Goal: Task Accomplishment & Management: Use online tool/utility

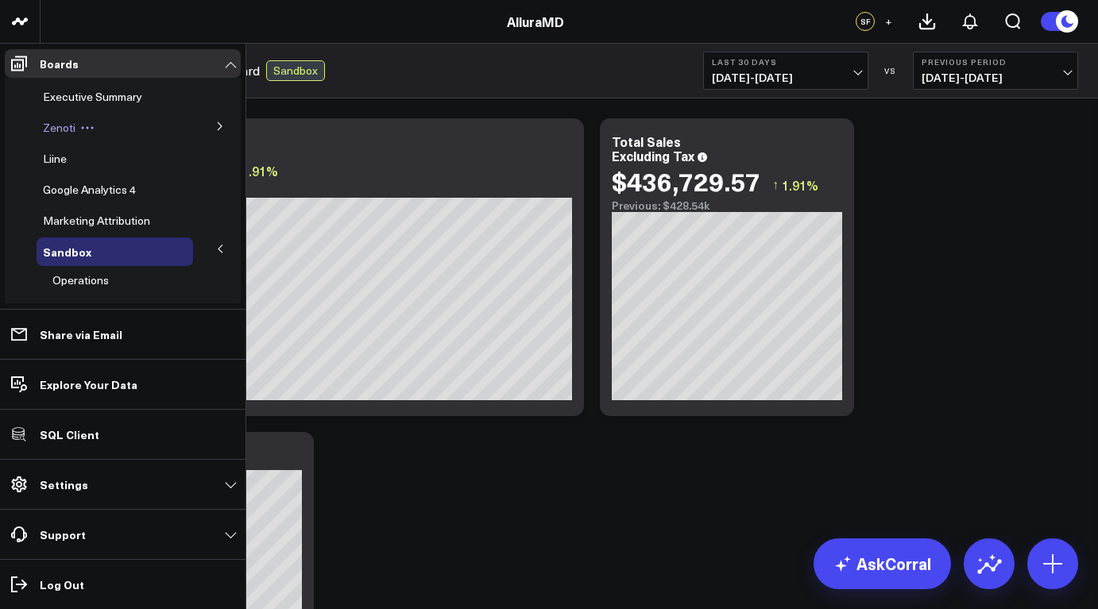
click at [87, 125] on icon at bounding box center [87, 128] width 14 height 14
click at [214, 134] on button at bounding box center [219, 126] width 41 height 24
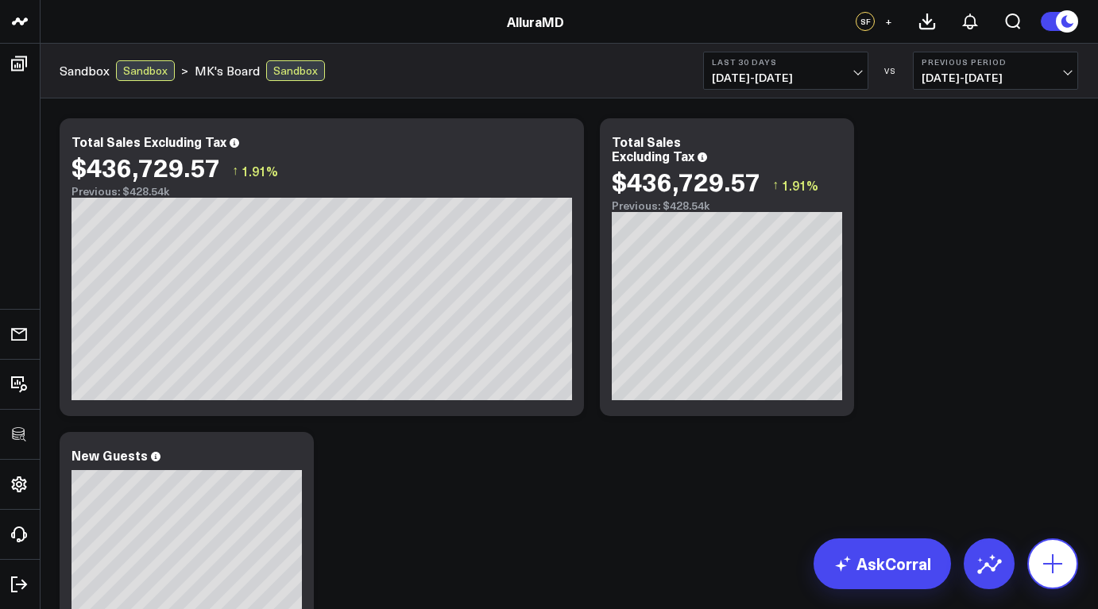
click at [1047, 559] on icon at bounding box center [1052, 563] width 25 height 25
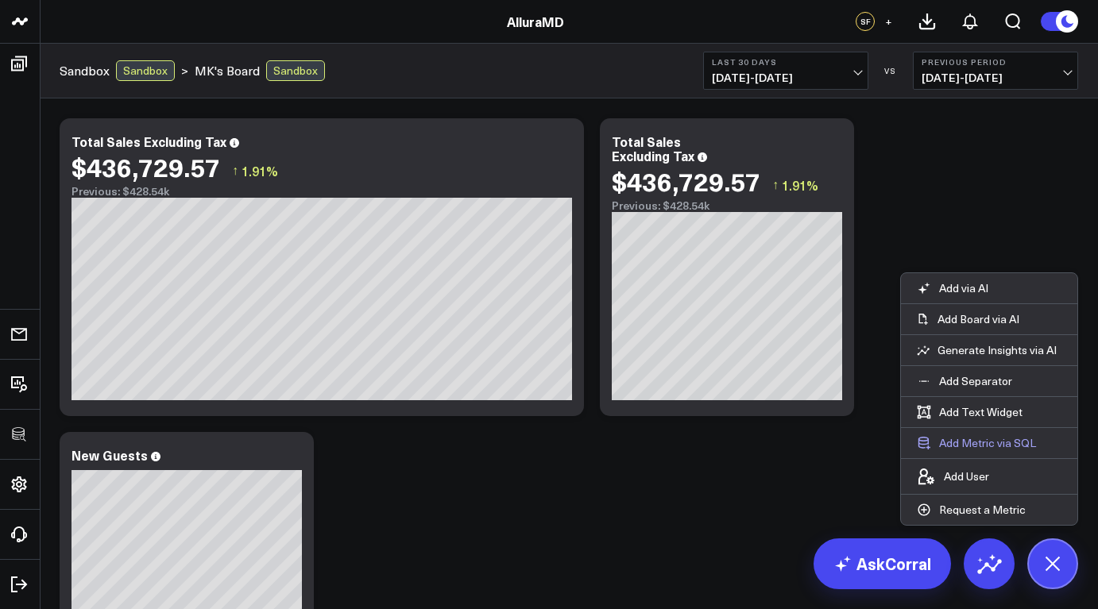
click at [1001, 441] on button "Add Metric via SQL" at bounding box center [976, 443] width 151 height 30
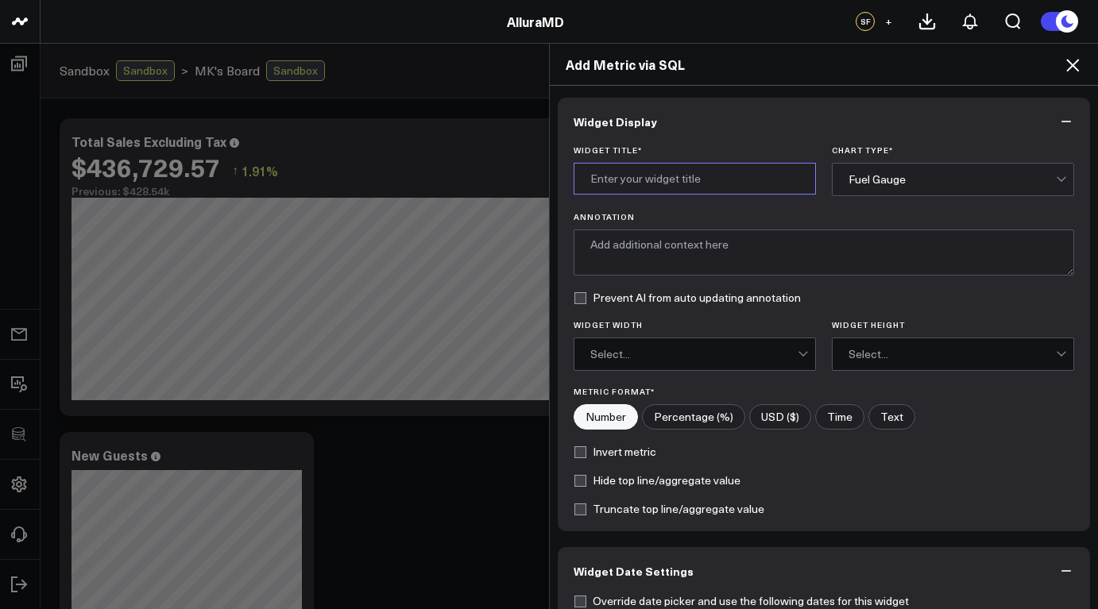
click at [692, 181] on input "Widget Title *" at bounding box center [695, 179] width 242 height 32
type input "table"
click at [937, 187] on div "Fuel Gauge" at bounding box center [952, 180] width 207 height 32
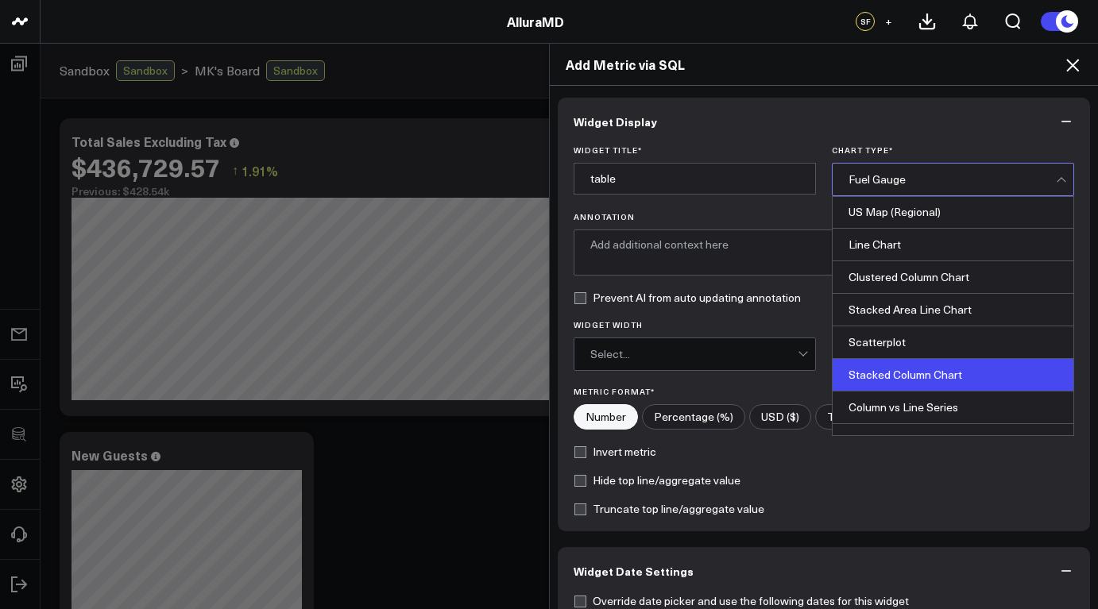
scroll to position [629, 0]
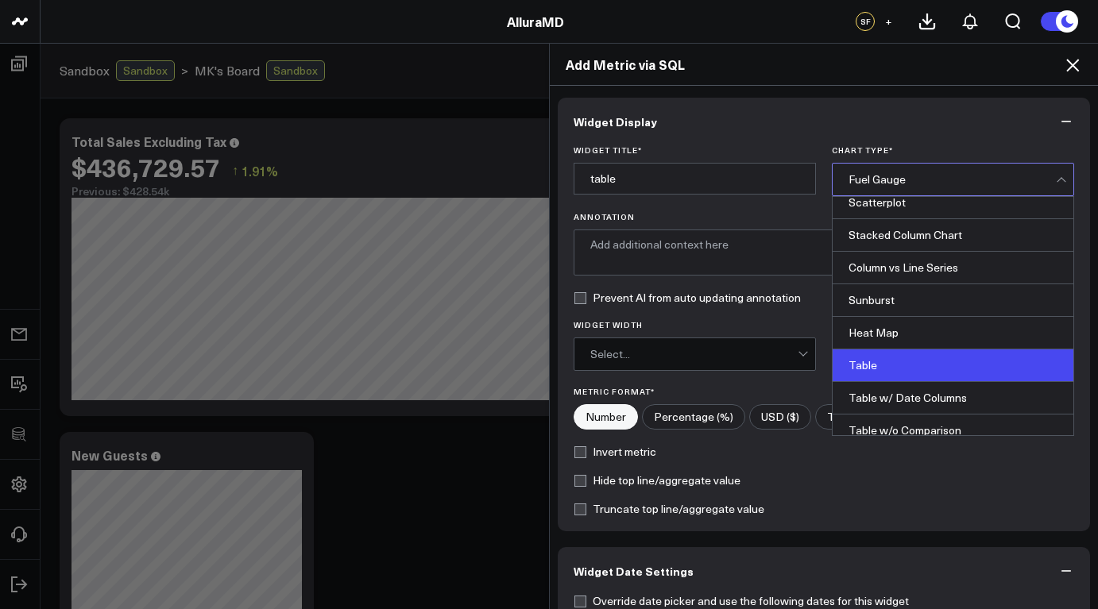
click at [915, 365] on div "Table" at bounding box center [953, 366] width 241 height 33
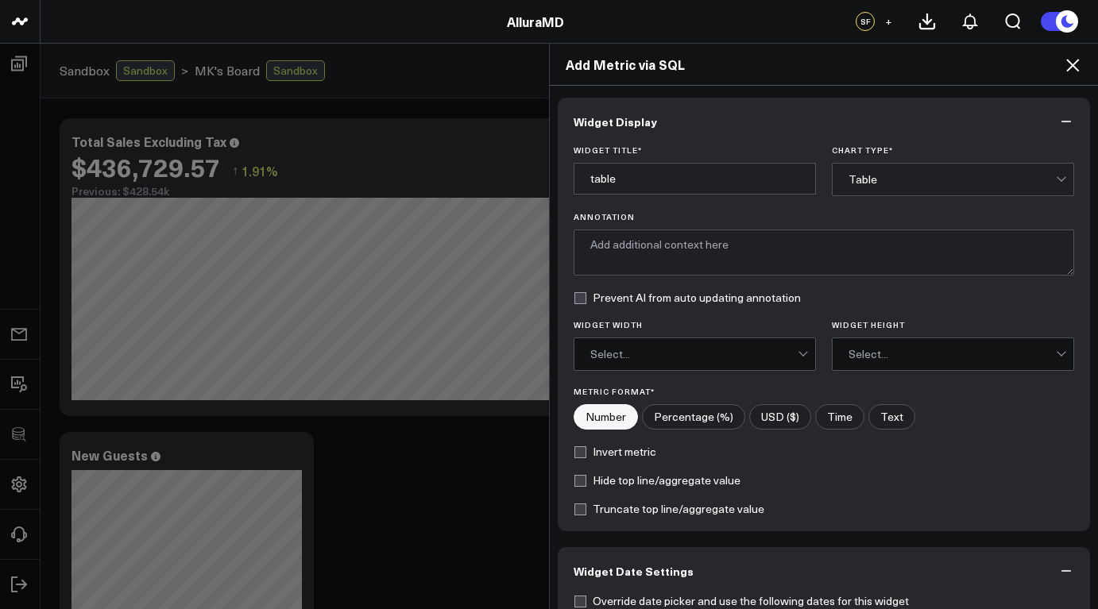
click at [884, 358] on div "Select..." at bounding box center [952, 354] width 207 height 13
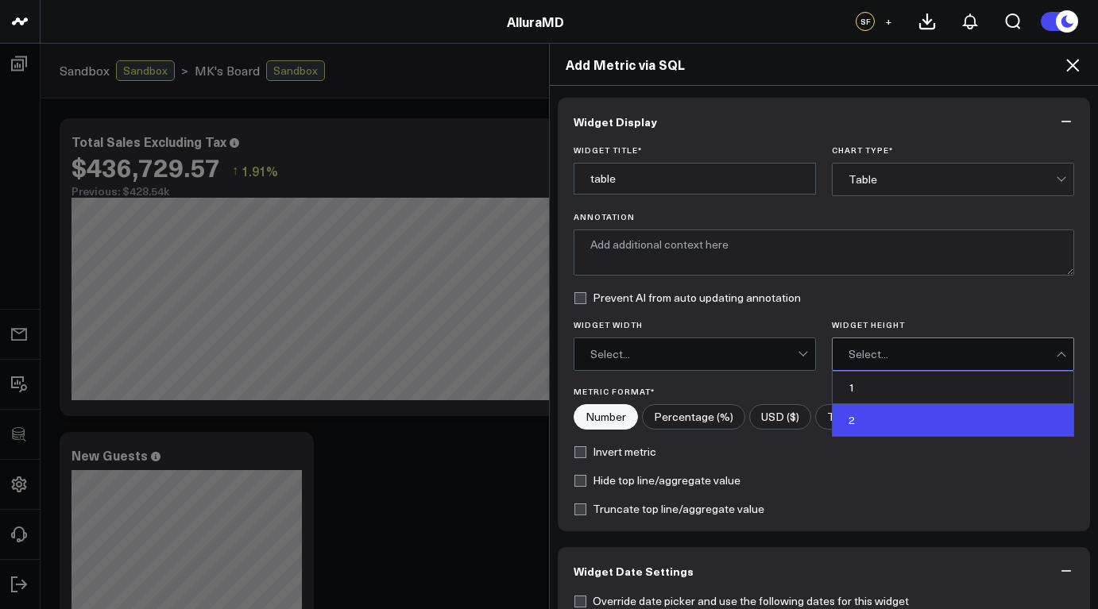
click at [865, 408] on div "2" at bounding box center [953, 420] width 241 height 32
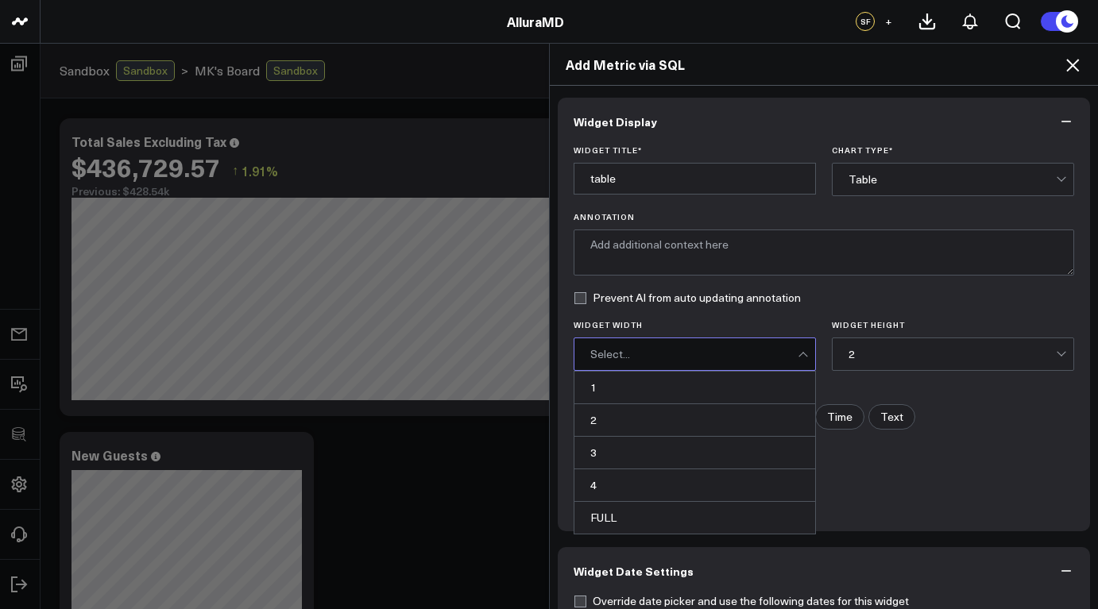
click at [785, 351] on div "Select..." at bounding box center [693, 354] width 207 height 13
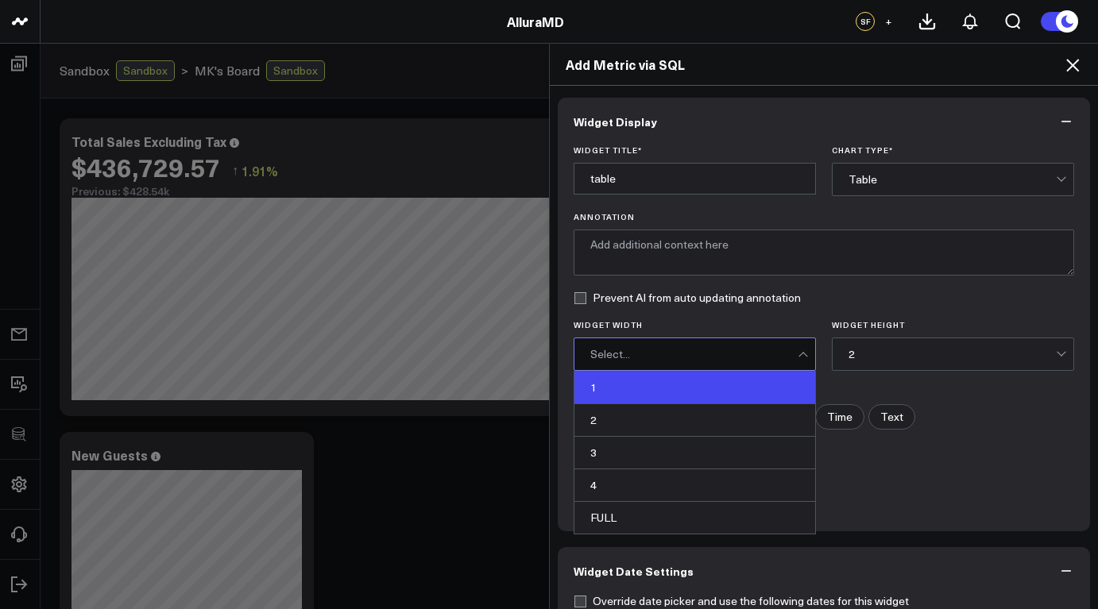
click at [786, 386] on div "1" at bounding box center [695, 388] width 241 height 33
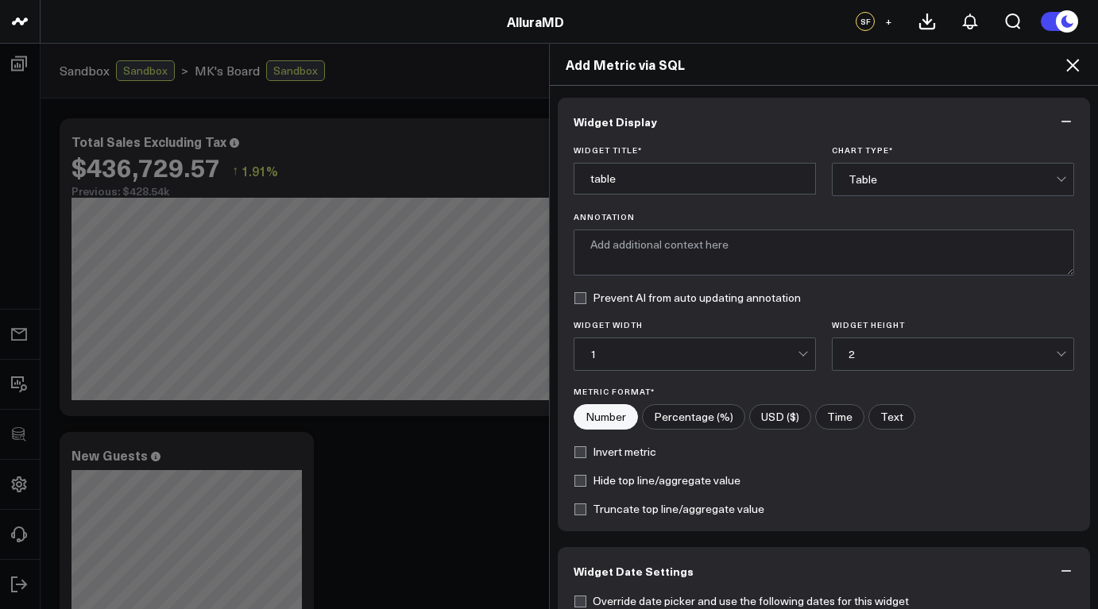
click at [798, 359] on div at bounding box center [805, 355] width 14 height 32
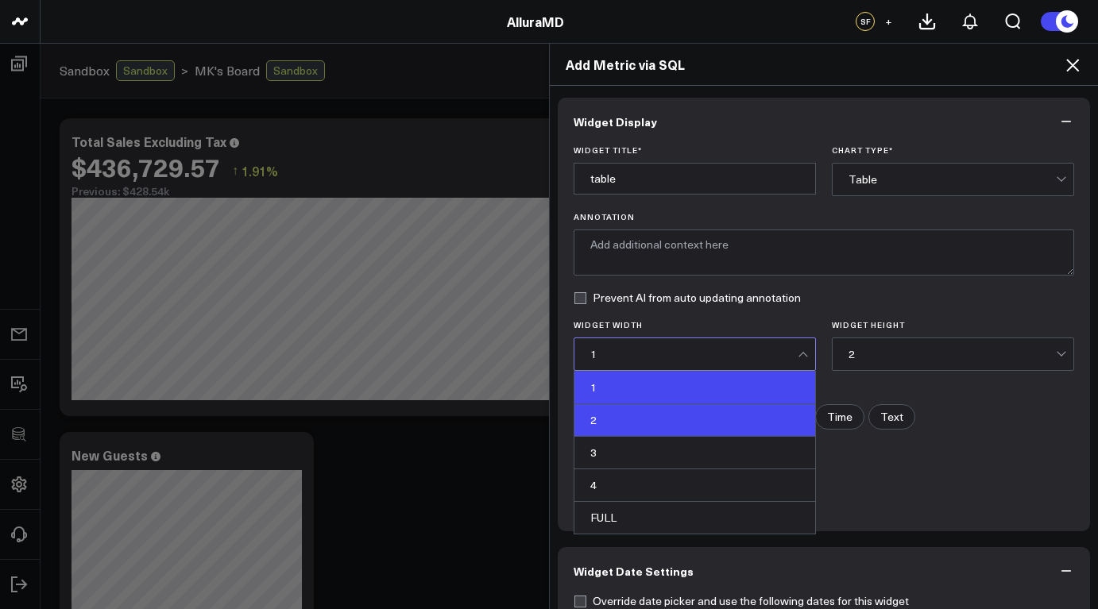
click at [770, 416] on div "2" at bounding box center [695, 420] width 241 height 33
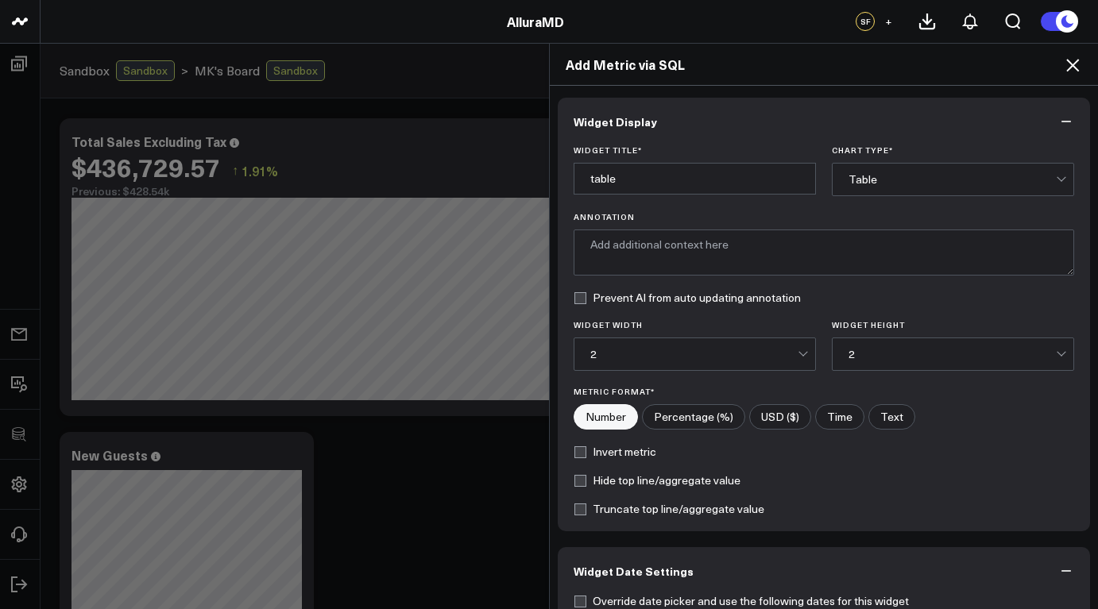
click at [891, 351] on div "2" at bounding box center [952, 354] width 207 height 13
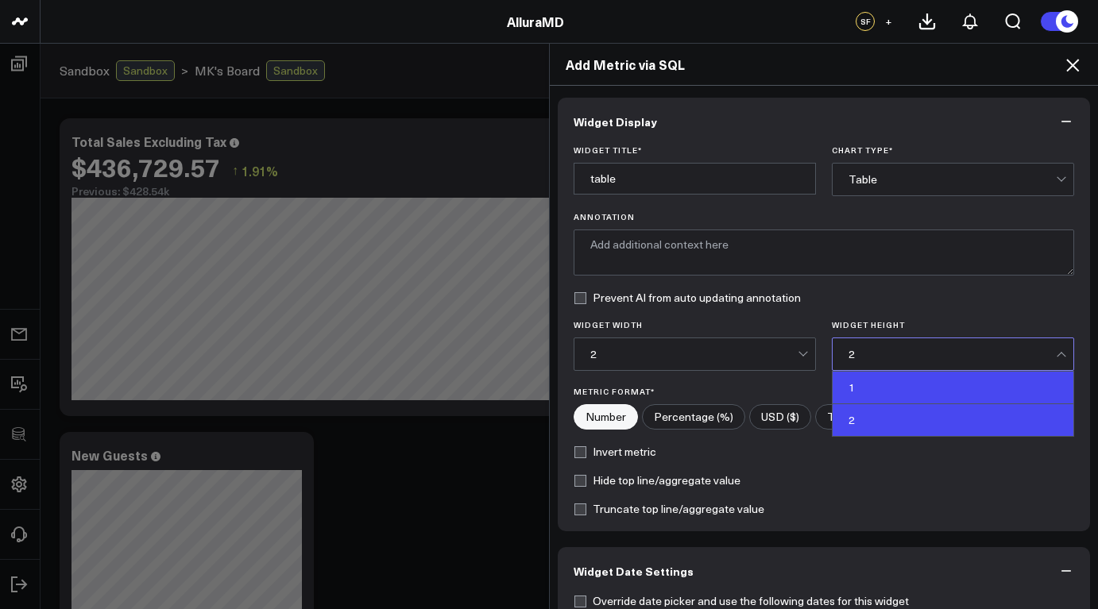
click at [874, 387] on div "1" at bounding box center [953, 388] width 241 height 33
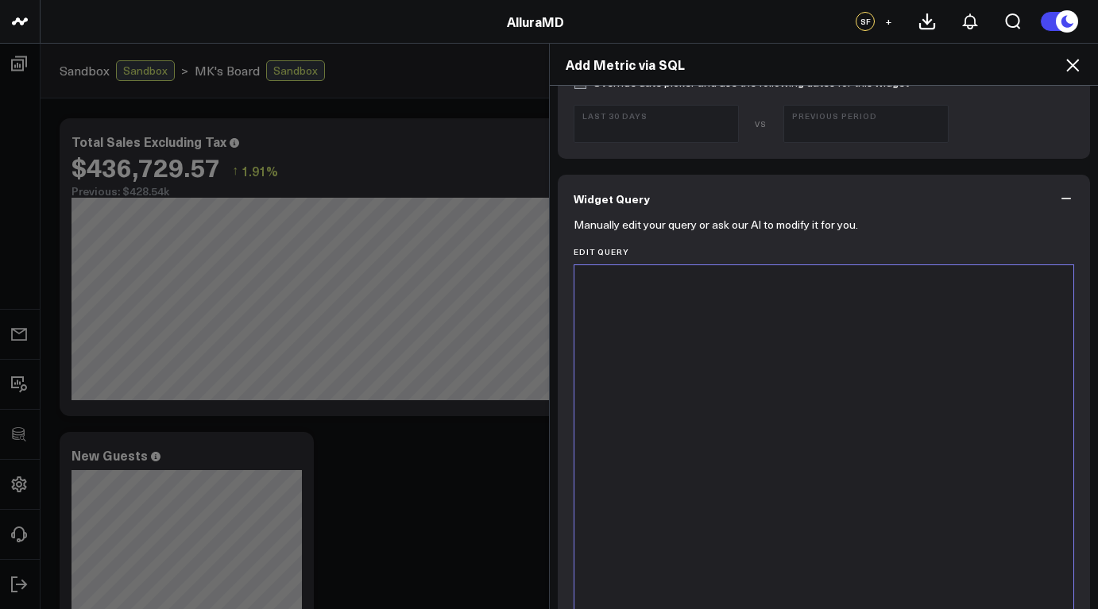
scroll to position [522, 0]
click at [768, 314] on div at bounding box center [823, 460] width 483 height 380
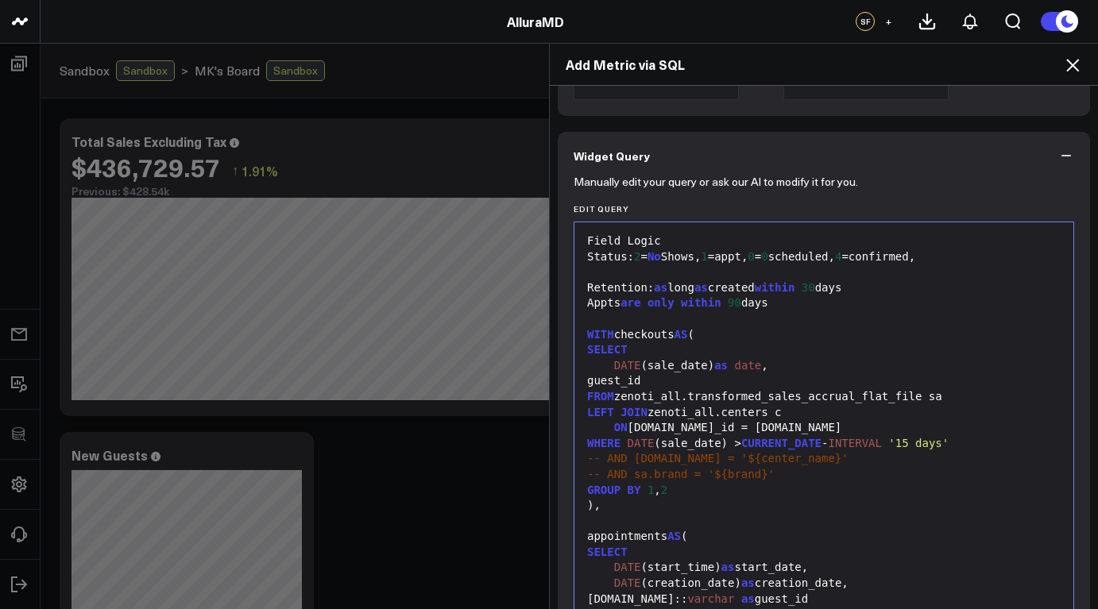
scroll to position [436, 0]
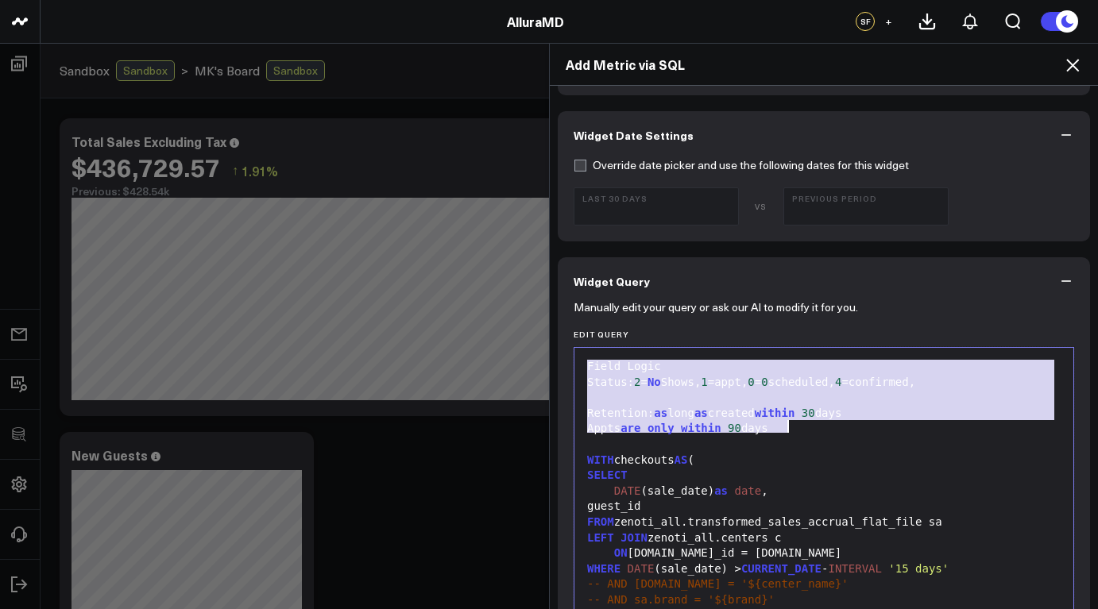
drag, startPoint x: 581, startPoint y: 366, endPoint x: 807, endPoint y: 425, distance: 233.4
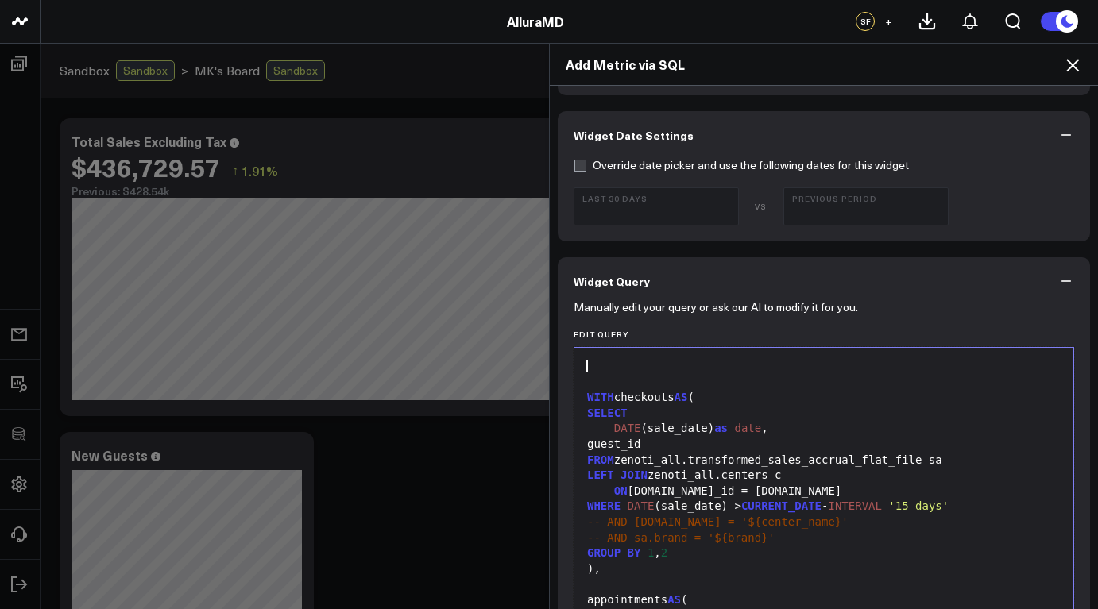
click at [587, 397] on span "WITH" at bounding box center [600, 397] width 27 height 13
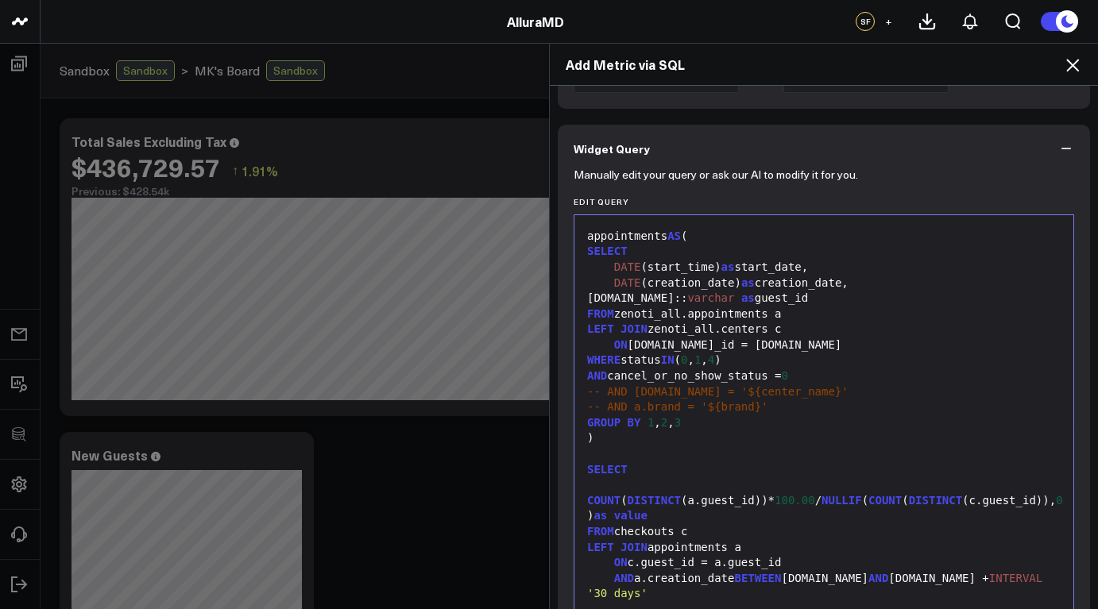
scroll to position [751, 0]
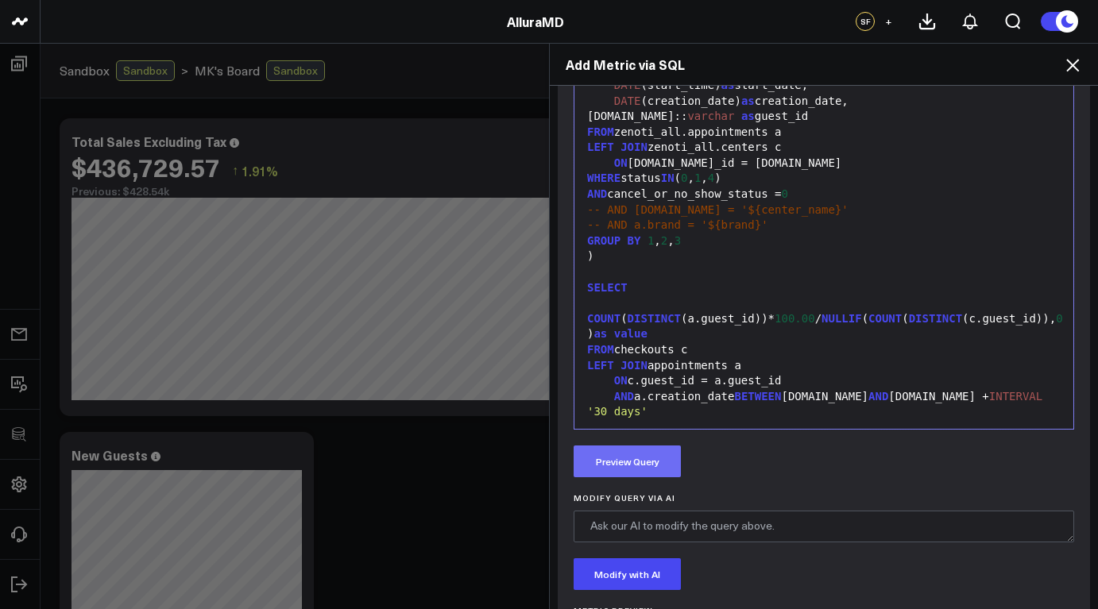
click at [640, 469] on button "Preview Query" at bounding box center [627, 462] width 107 height 32
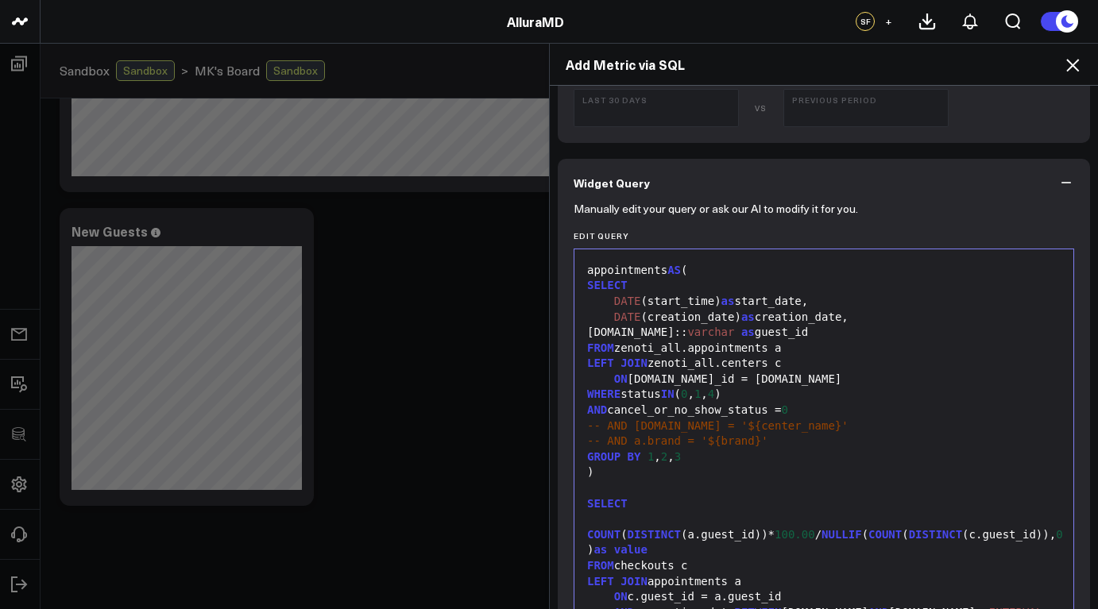
scroll to position [645, 0]
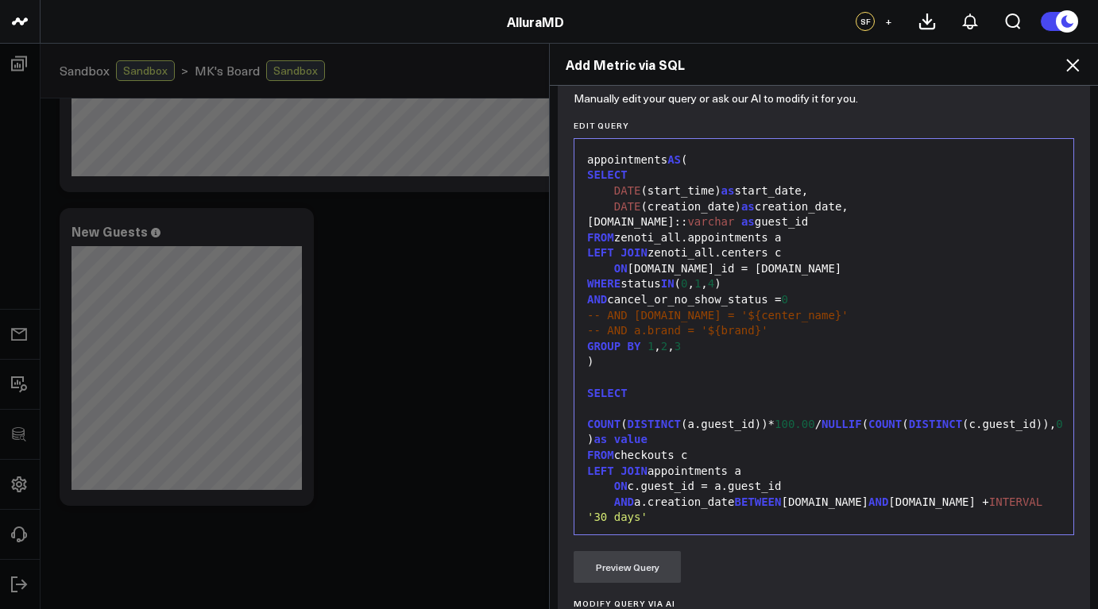
click at [909, 418] on span "DISTINCT" at bounding box center [935, 424] width 53 height 13
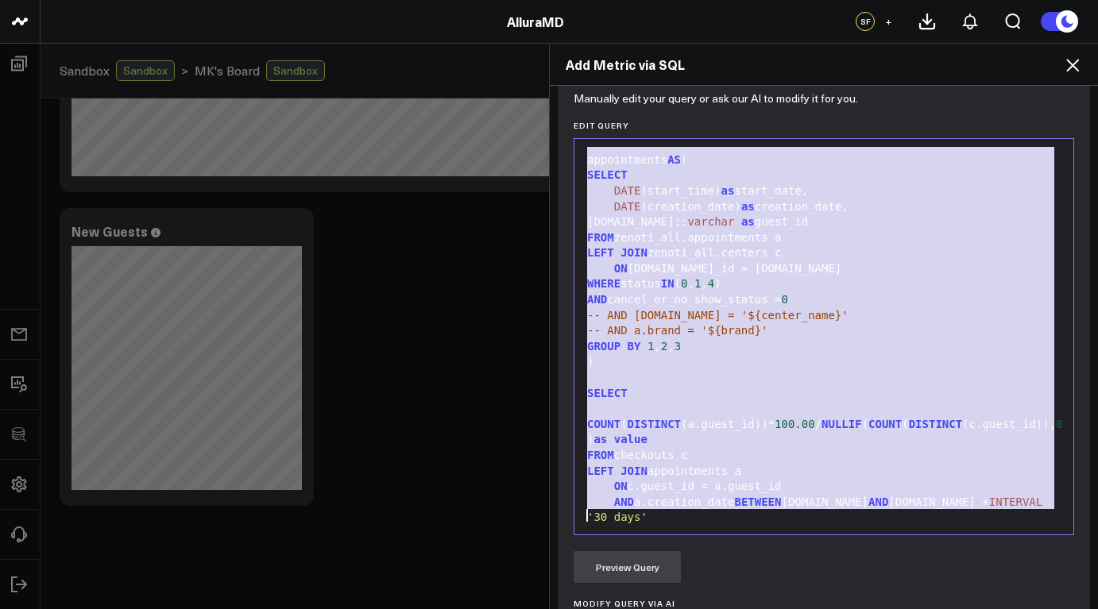
scroll to position [2721, 0]
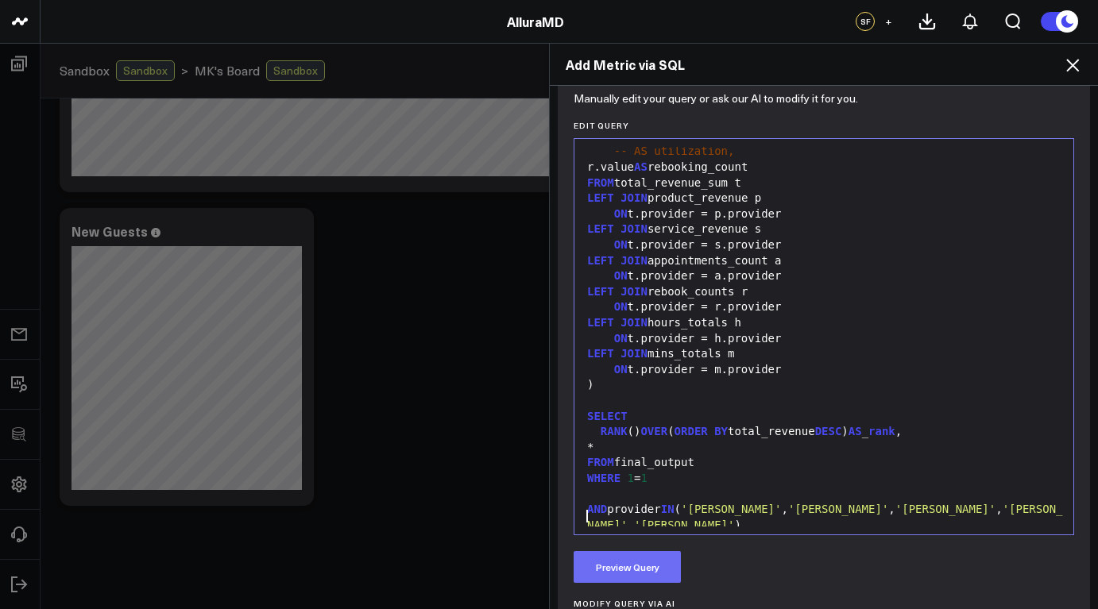
click at [629, 577] on button "Preview Query" at bounding box center [627, 567] width 107 height 32
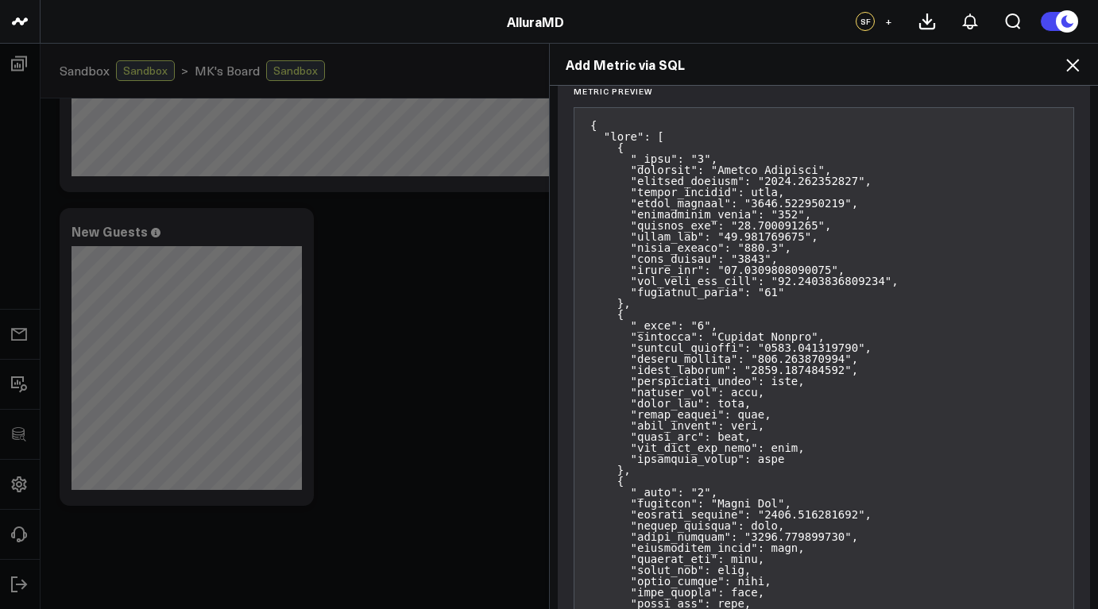
scroll to position [1592, 0]
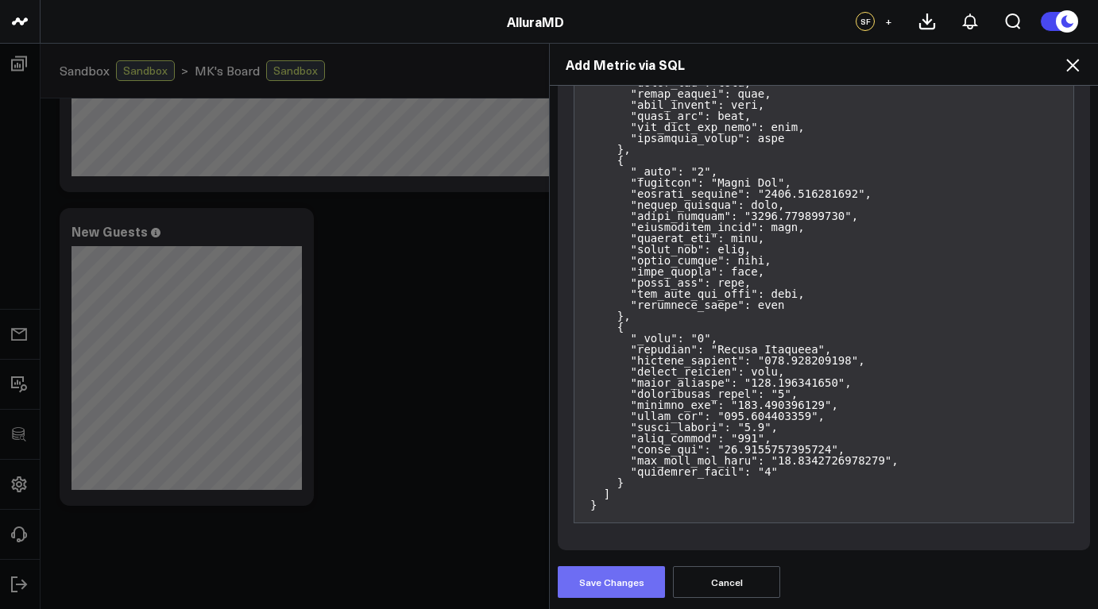
click at [609, 587] on button "Save Changes" at bounding box center [611, 583] width 107 height 32
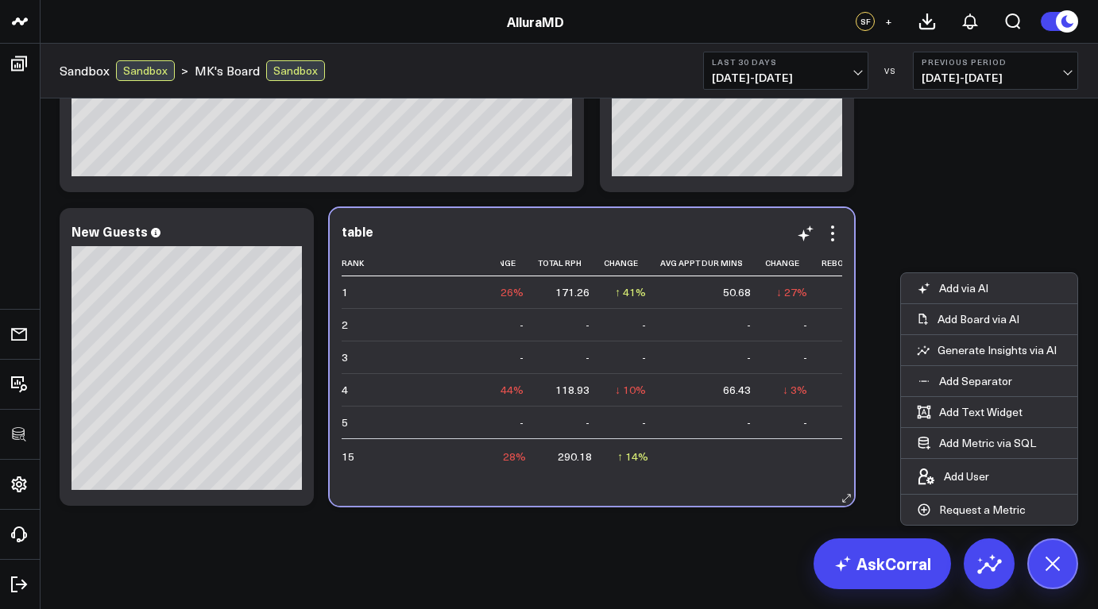
scroll to position [0, 1323]
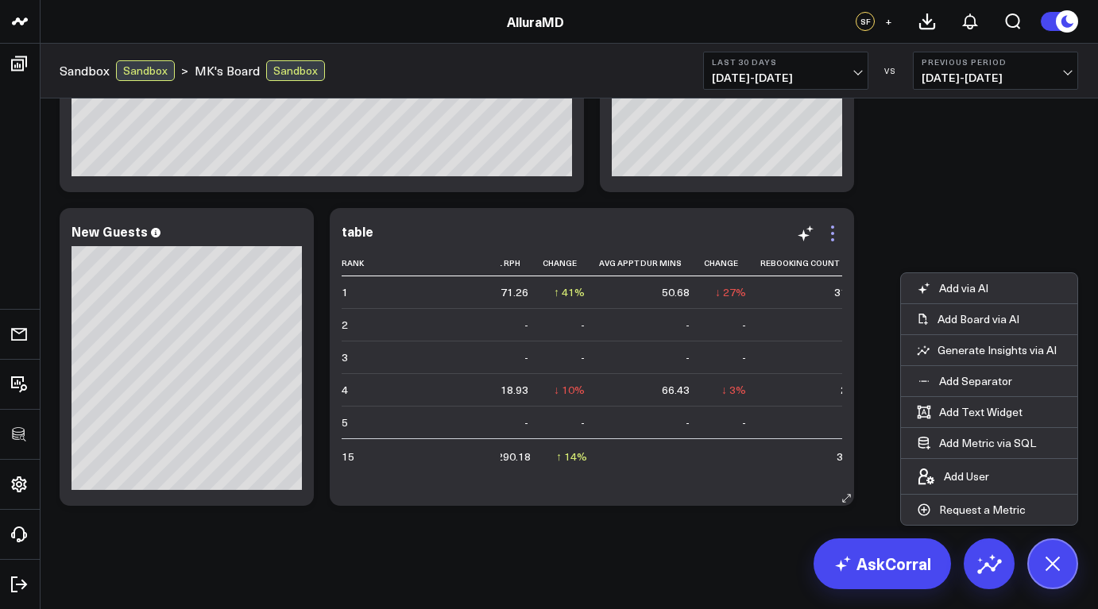
click at [833, 234] on icon at bounding box center [832, 233] width 3 height 3
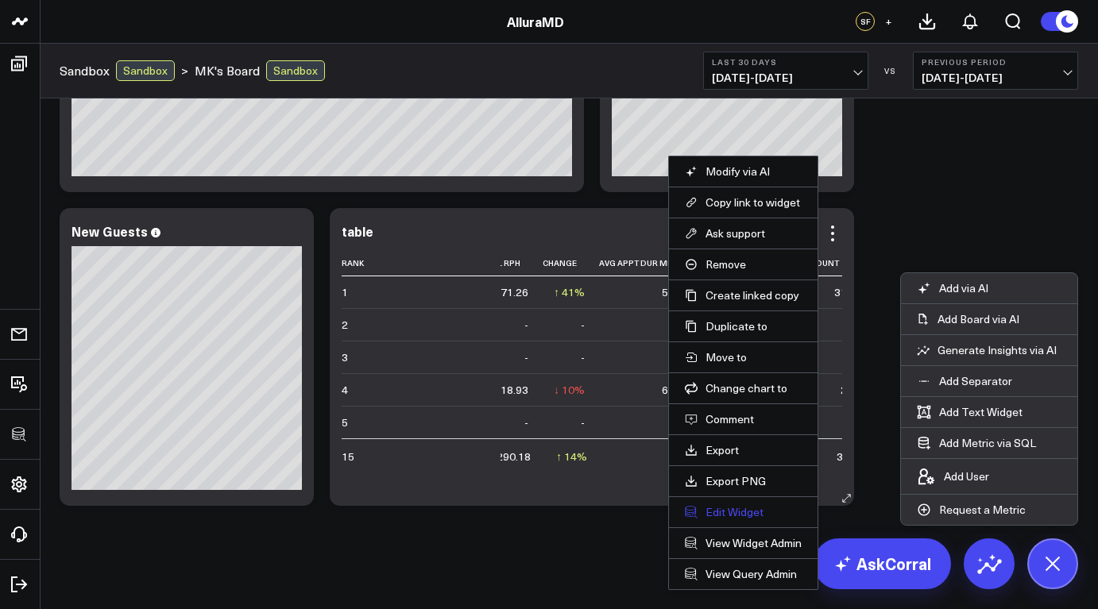
click at [766, 518] on button "Edit Widget" at bounding box center [743, 512] width 117 height 14
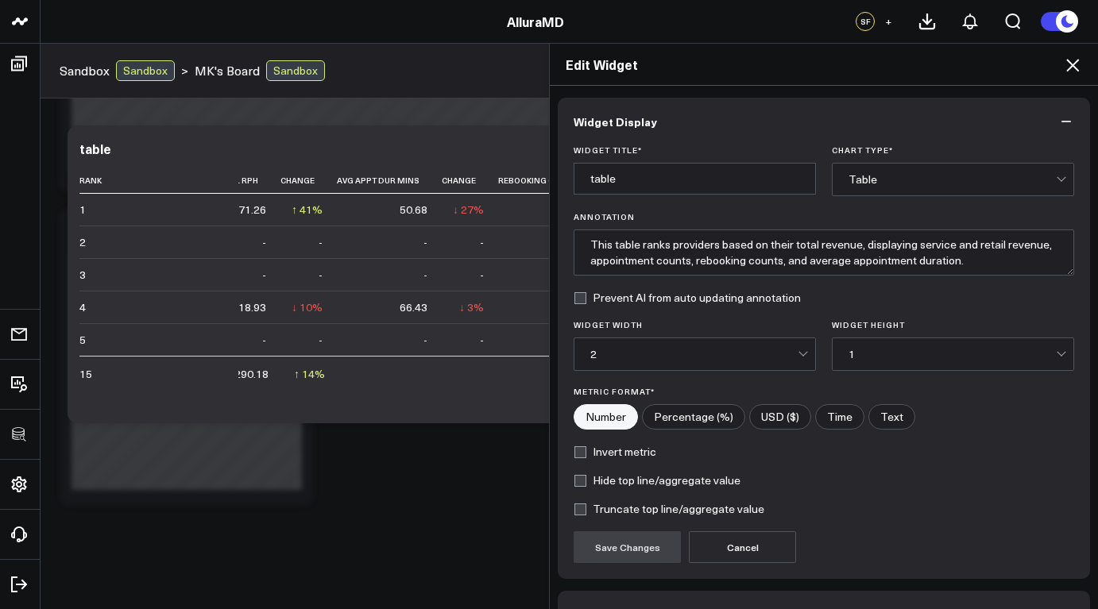
click at [686, 359] on div "2" at bounding box center [693, 354] width 207 height 13
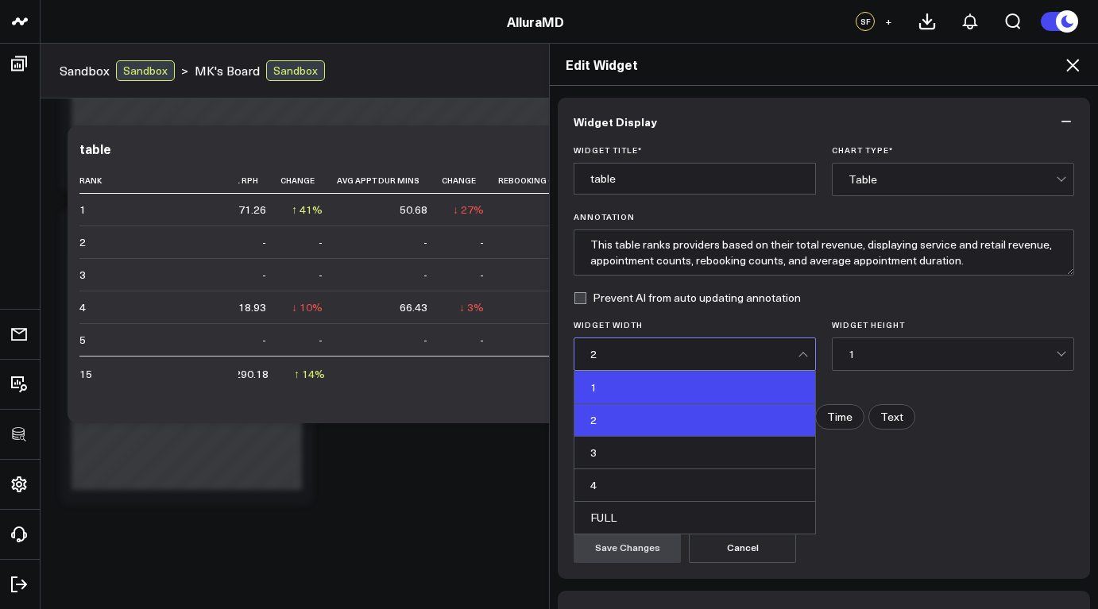
click at [653, 385] on div "1" at bounding box center [695, 388] width 241 height 33
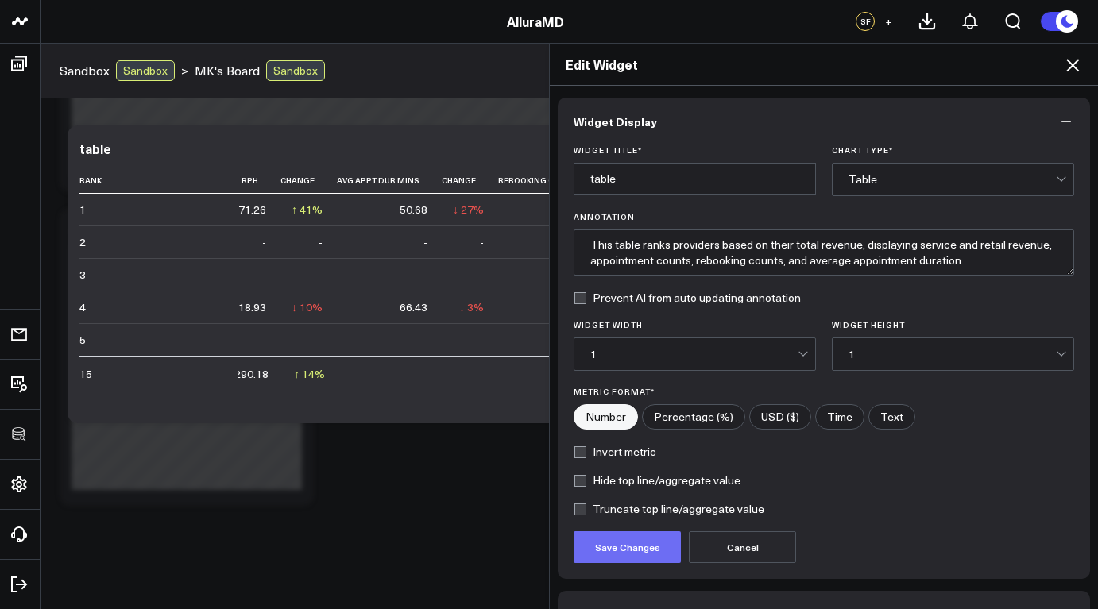
click at [643, 553] on button "Save Changes" at bounding box center [627, 548] width 107 height 32
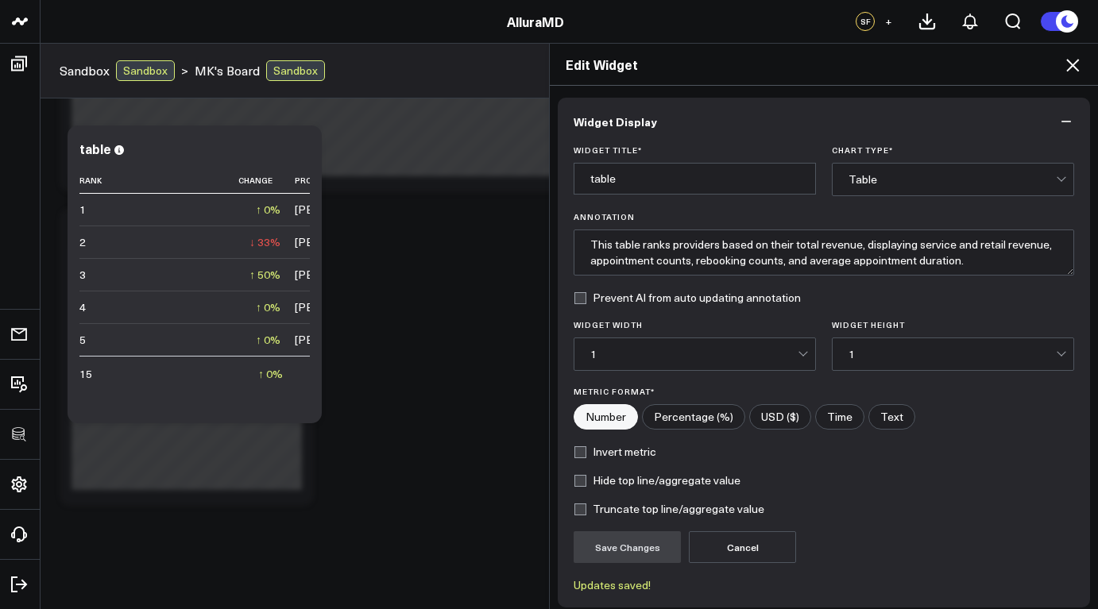
click at [327, 436] on div "Edit Widget Widget Display Widget Title * table Chart Type * Table Annotation T…" at bounding box center [549, 326] width 1098 height 567
click at [373, 340] on div "Edit Widget Widget Display Widget Title * table Chart Type * Table Annotation T…" at bounding box center [549, 326] width 1098 height 567
click at [1065, 68] on icon at bounding box center [1072, 65] width 19 height 19
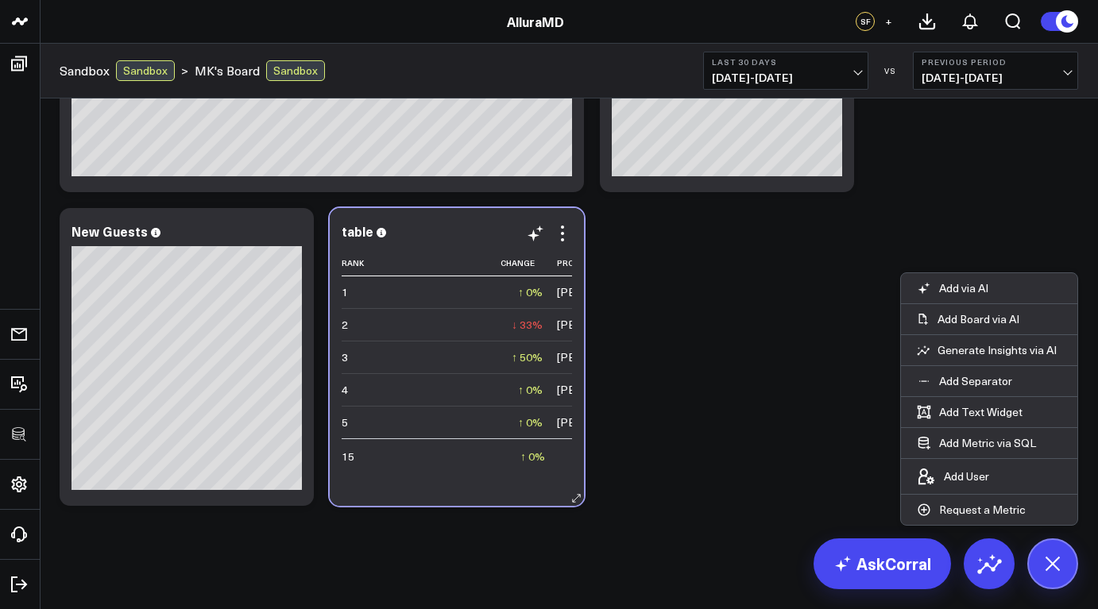
click at [452, 457] on td "15" at bounding box center [421, 456] width 159 height 34
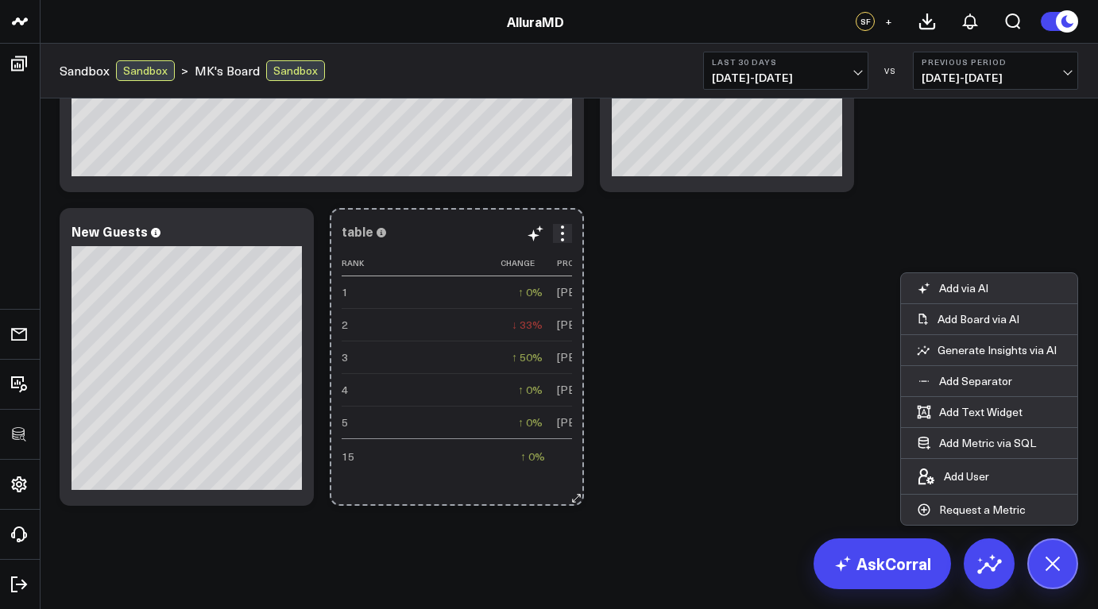
click at [578, 500] on icon at bounding box center [577, 499] width 12 height 12
click at [576, 494] on icon at bounding box center [577, 499] width 12 height 12
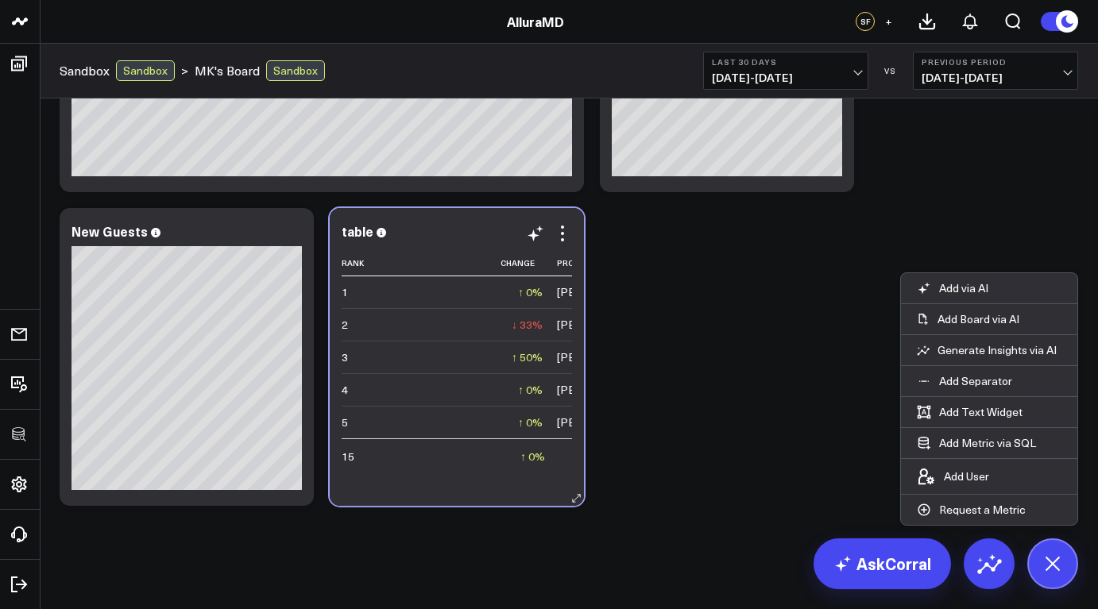
click at [439, 246] on div "table Rank Change Provider Service Revenue Change Retail Revenue Change Total R…" at bounding box center [457, 357] width 230 height 266
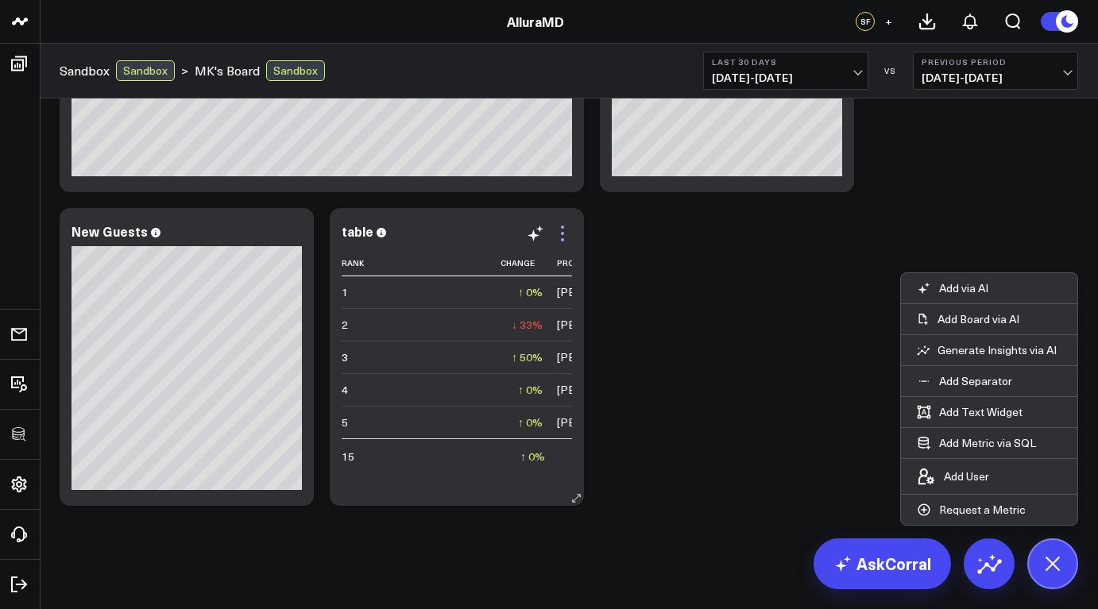
click at [560, 238] on icon at bounding box center [562, 233] width 19 height 19
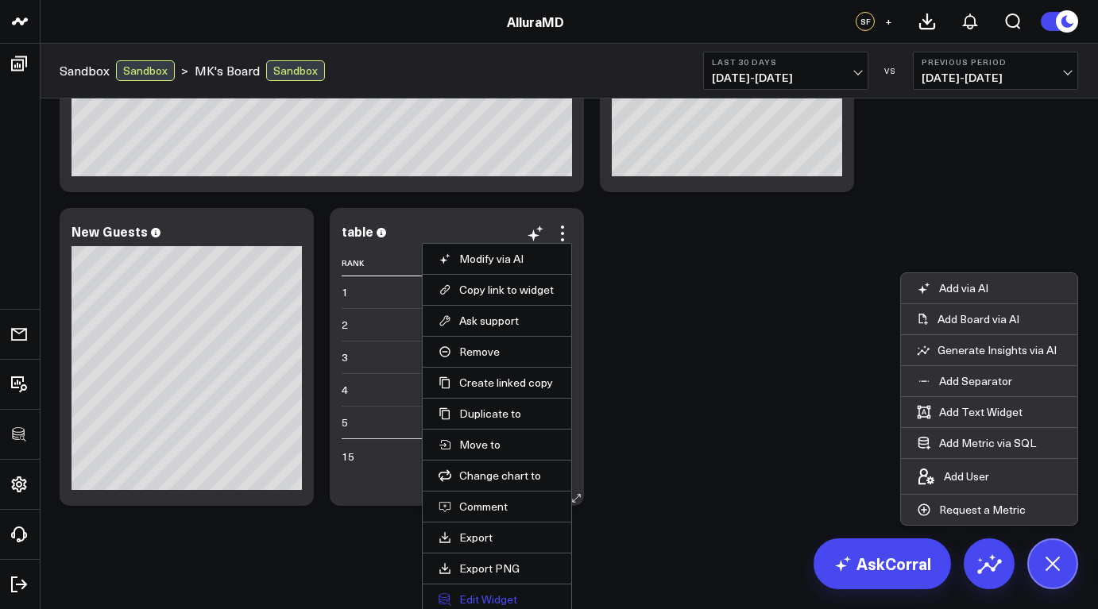
click at [509, 596] on button "Edit Widget" at bounding box center [497, 600] width 117 height 14
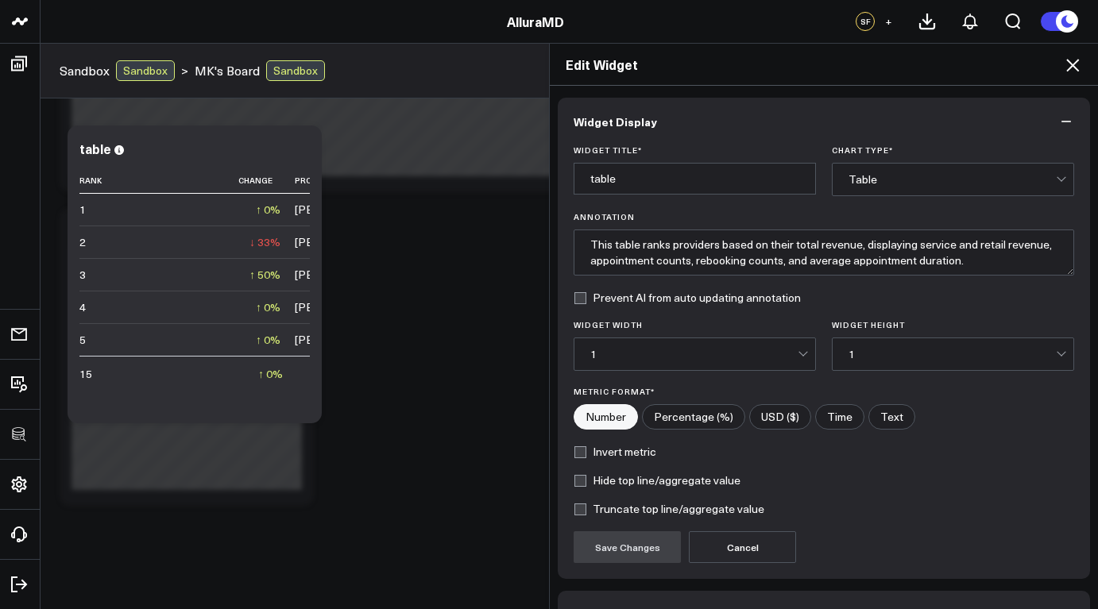
click at [777, 354] on div "1" at bounding box center [693, 354] width 207 height 13
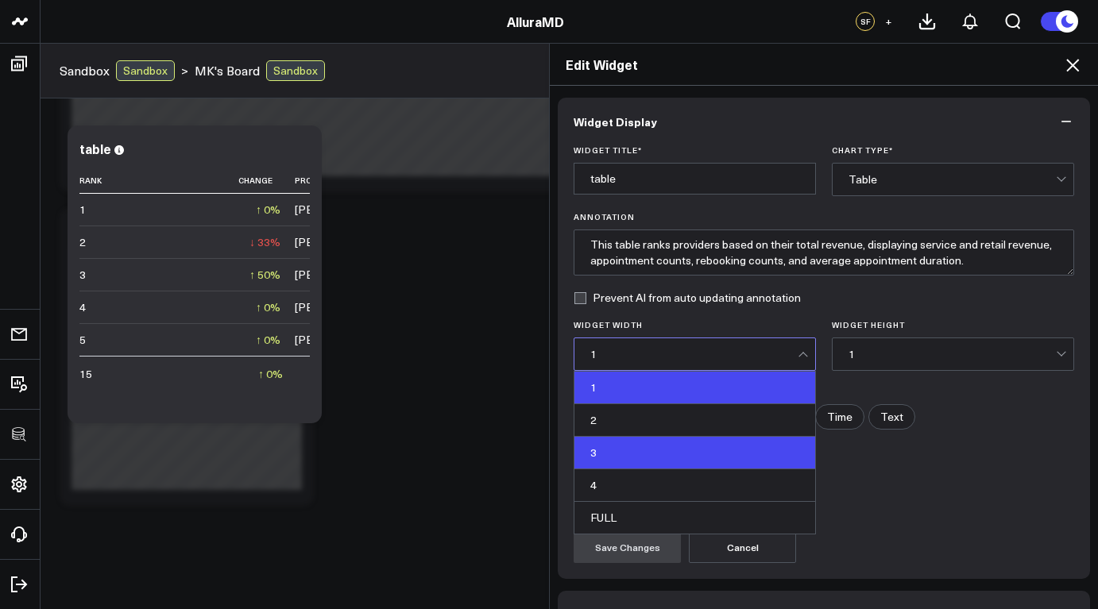
click at [687, 461] on div "3" at bounding box center [695, 453] width 241 height 33
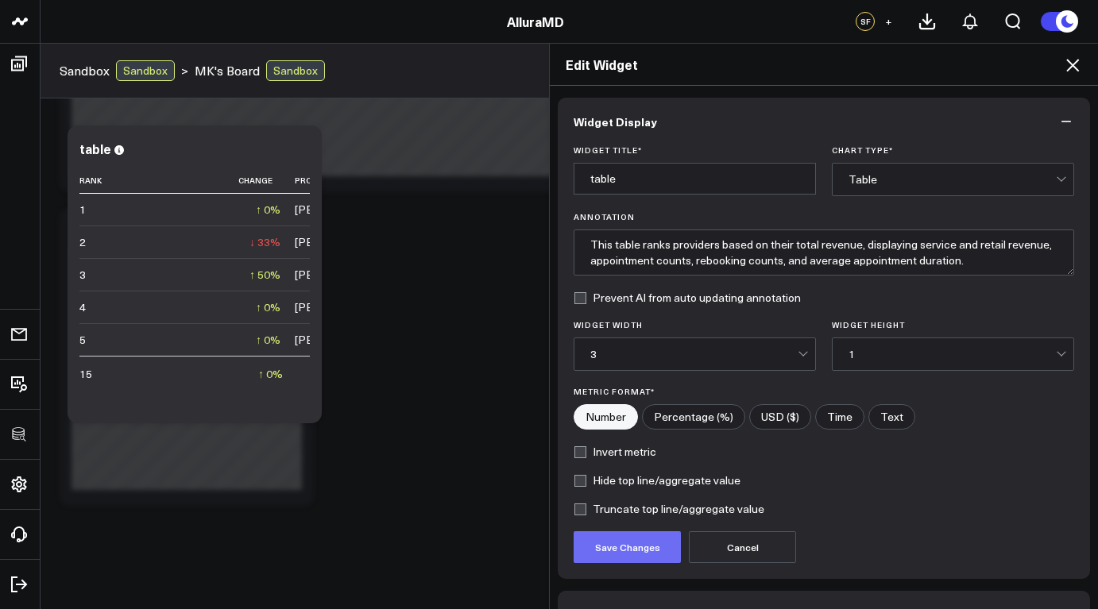
click at [643, 543] on button "Save Changes" at bounding box center [627, 548] width 107 height 32
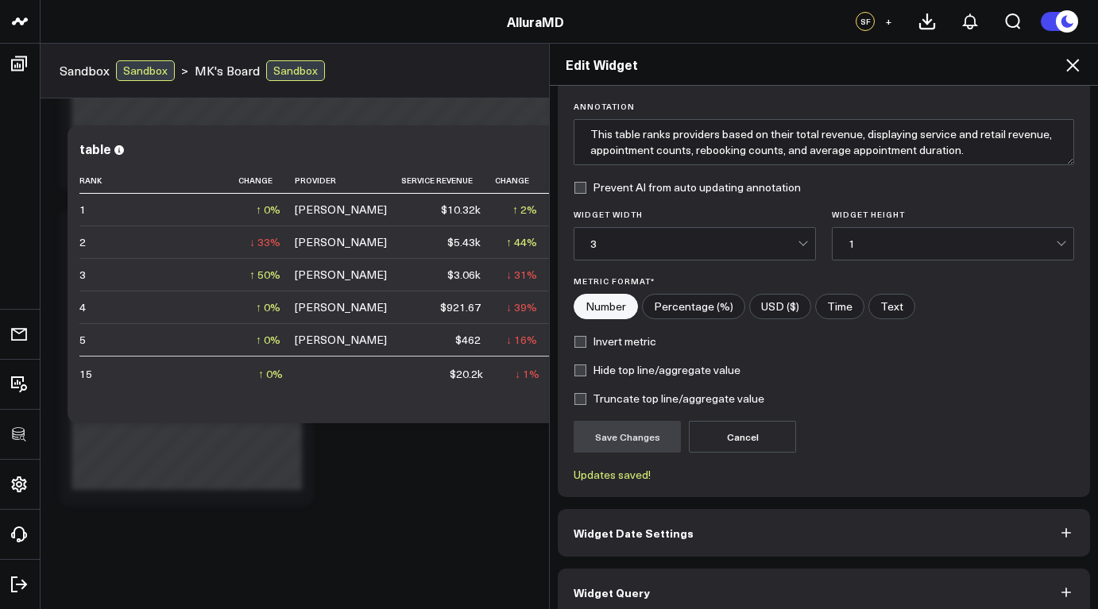
scroll to position [129, 0]
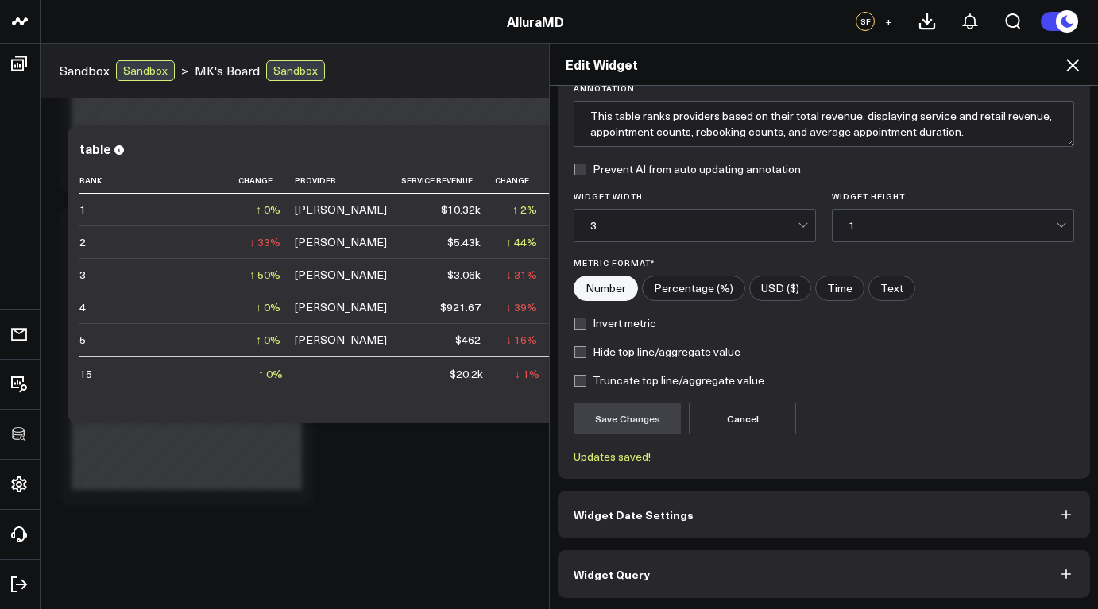
click at [330, 416] on div "Edit Widget Widget Display Widget Title * table Chart Type * Table Annotation T…" at bounding box center [549, 326] width 1098 height 567
click at [333, 405] on div "Edit Widget Widget Display Widget Title * table Chart Type * Table Annotation T…" at bounding box center [549, 326] width 1098 height 567
click at [1078, 62] on icon at bounding box center [1072, 65] width 13 height 13
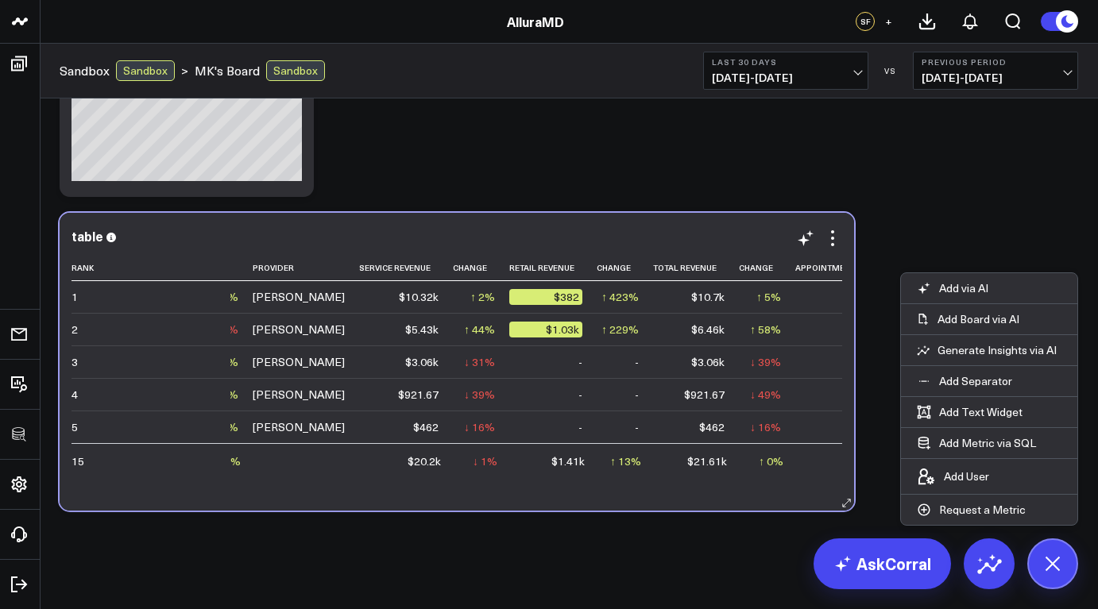
scroll to position [79, 0]
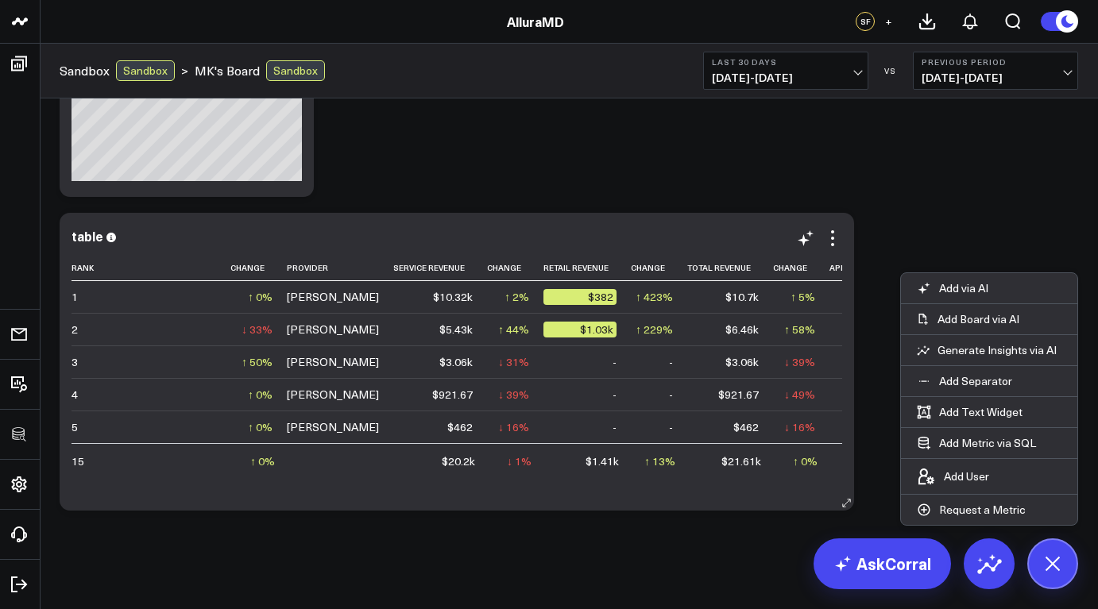
click at [196, 378] on td "4" at bounding box center [151, 394] width 159 height 33
click at [172, 380] on td "4" at bounding box center [151, 394] width 159 height 33
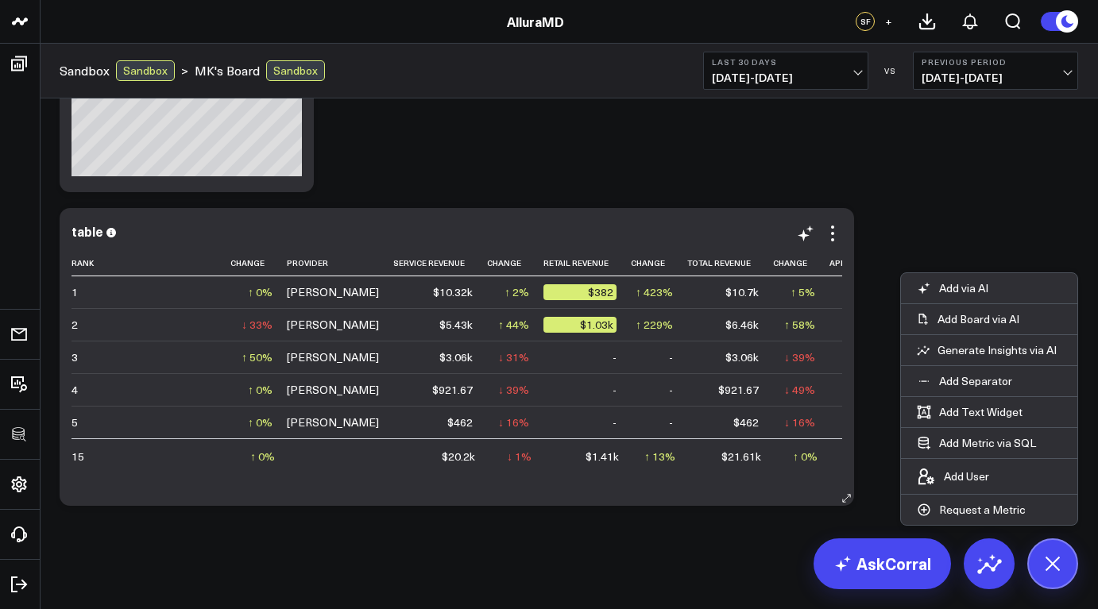
scroll to position [462, 0]
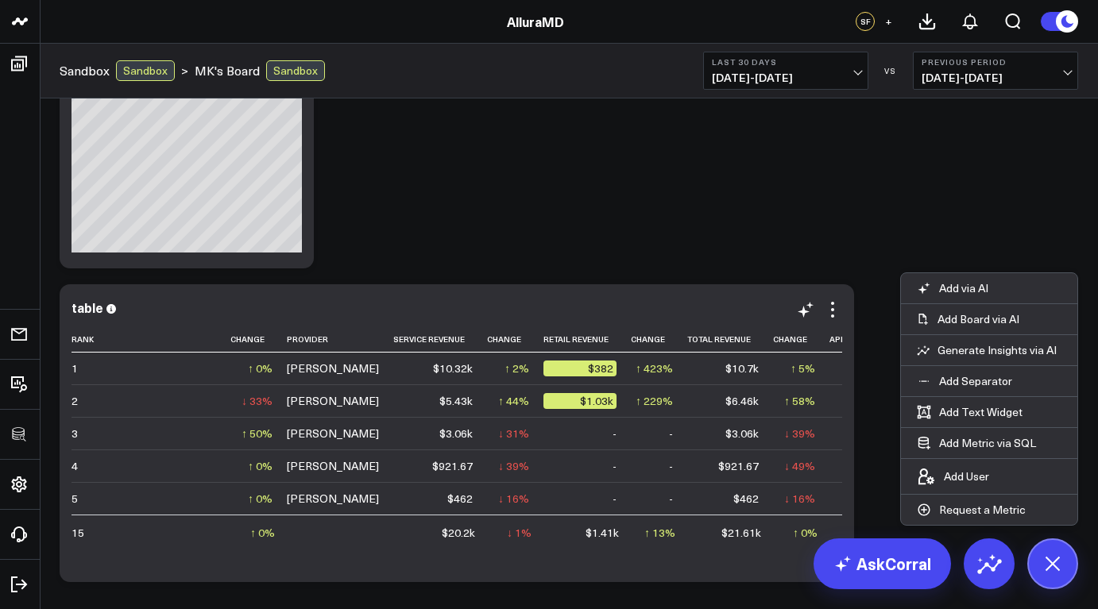
click at [581, 300] on div "table" at bounding box center [457, 307] width 771 height 14
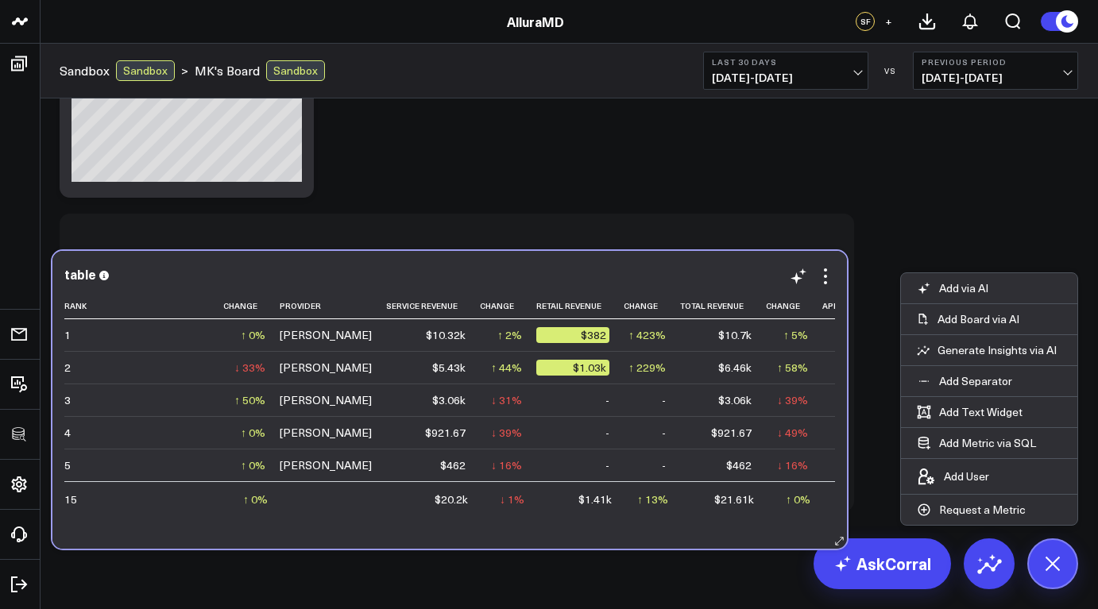
scroll to position [538, 0]
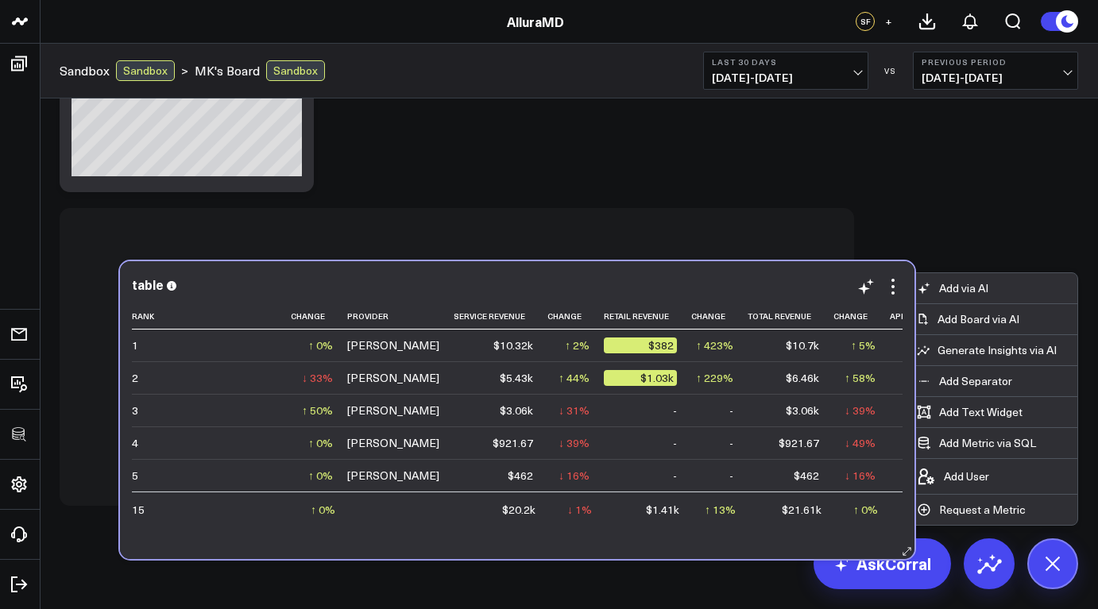
drag, startPoint x: 273, startPoint y: 568, endPoint x: 342, endPoint y: 545, distance: 72.1
click at [342, 545] on div "table Rank Change Provider Service Revenue Change Retail Revenue Change Total R…" at bounding box center [517, 410] width 795 height 298
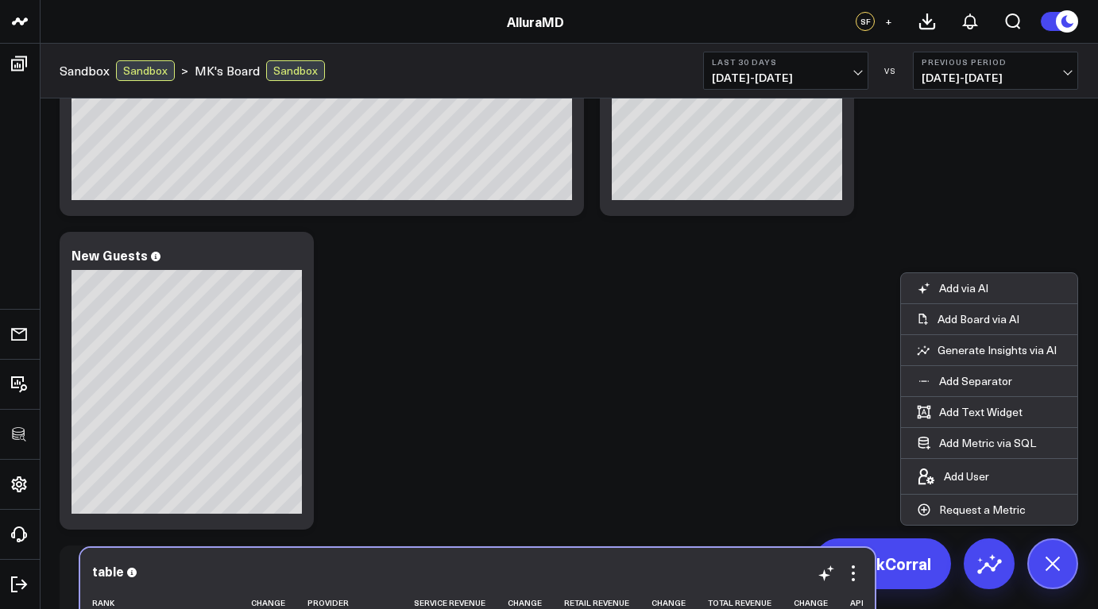
scroll to position [261, 0]
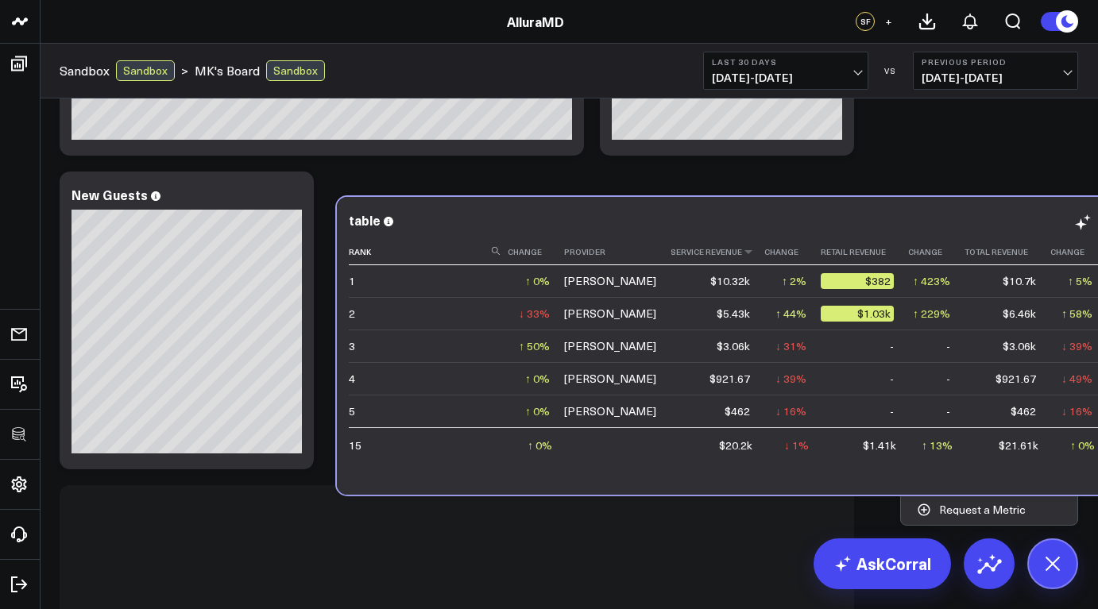
drag, startPoint x: 400, startPoint y: 571, endPoint x: 664, endPoint y: 230, distance: 431.1
click at [664, 230] on div "table Rank Change Provider Service Revenue Change Retail Revenue Change Total R…" at bounding box center [734, 346] width 771 height 266
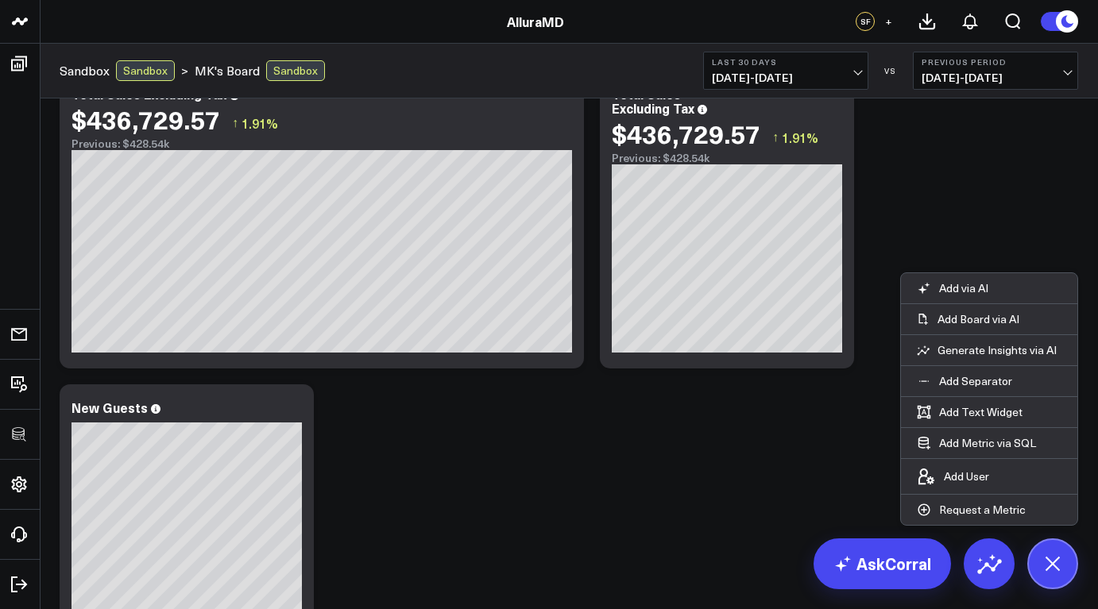
scroll to position [0, 0]
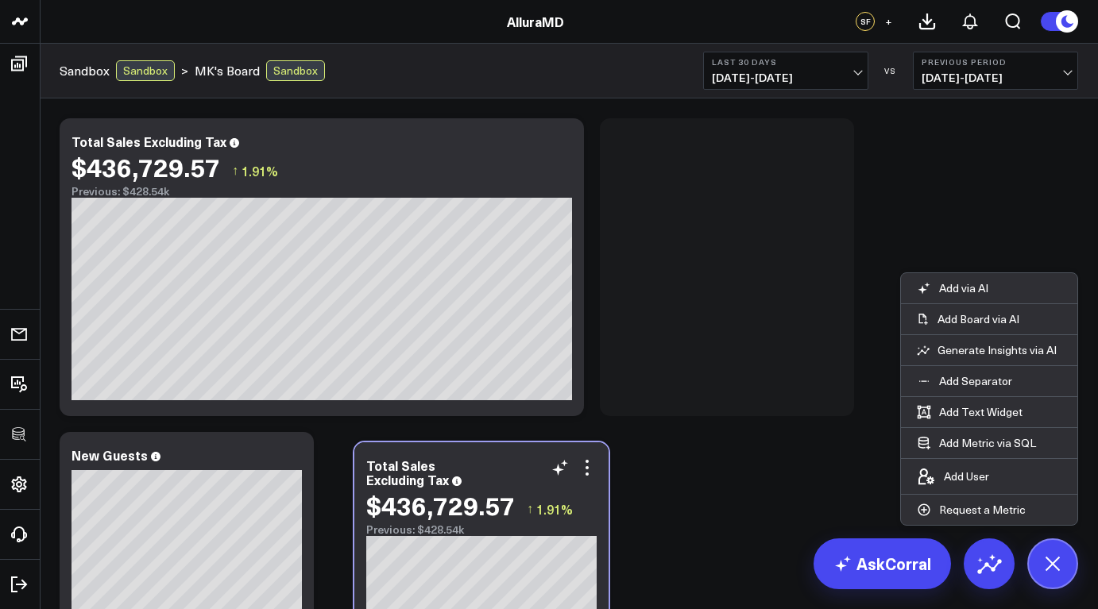
drag, startPoint x: 771, startPoint y: 135, endPoint x: 525, endPoint y: 459, distance: 406.7
click at [525, 459] on div "Total Sales Excluding Tax" at bounding box center [481, 472] width 230 height 29
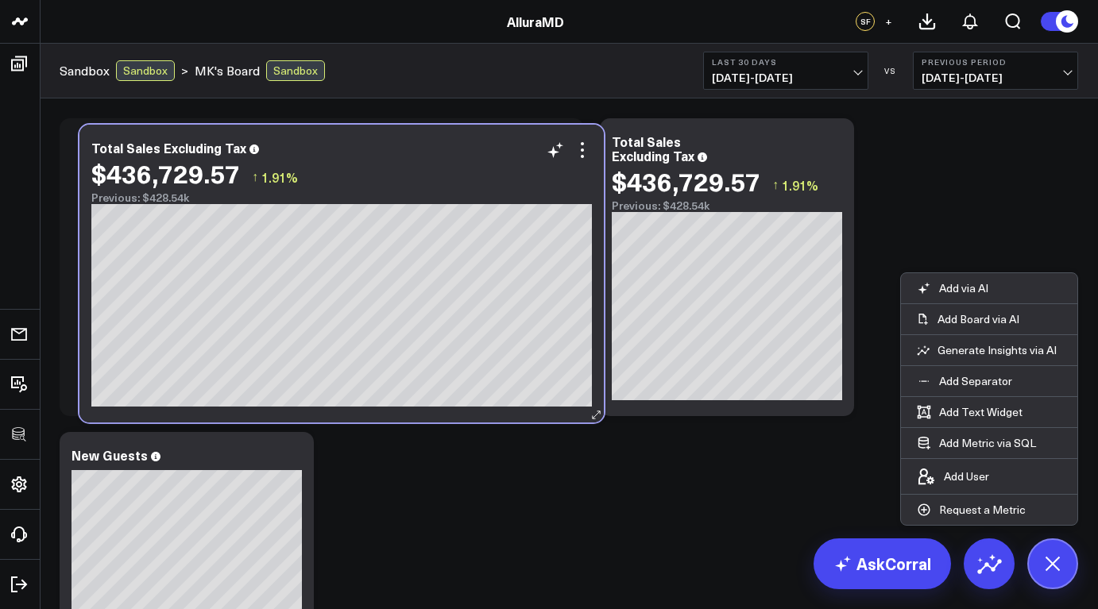
click at [336, 144] on div "Total Sales Excluding Tax" at bounding box center [341, 148] width 501 height 14
